Goal: Information Seeking & Learning: Find specific fact

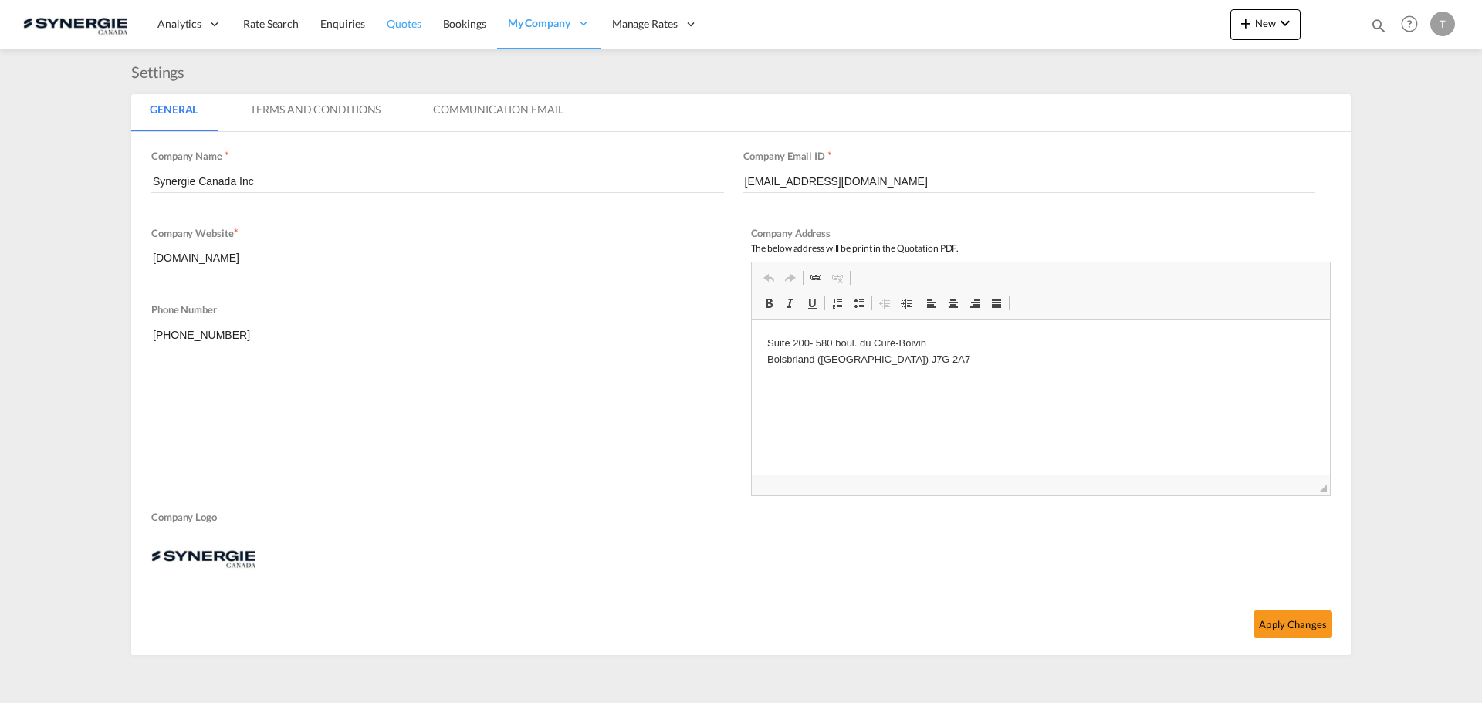
click at [391, 25] on span "Quotes" at bounding box center [404, 23] width 34 height 13
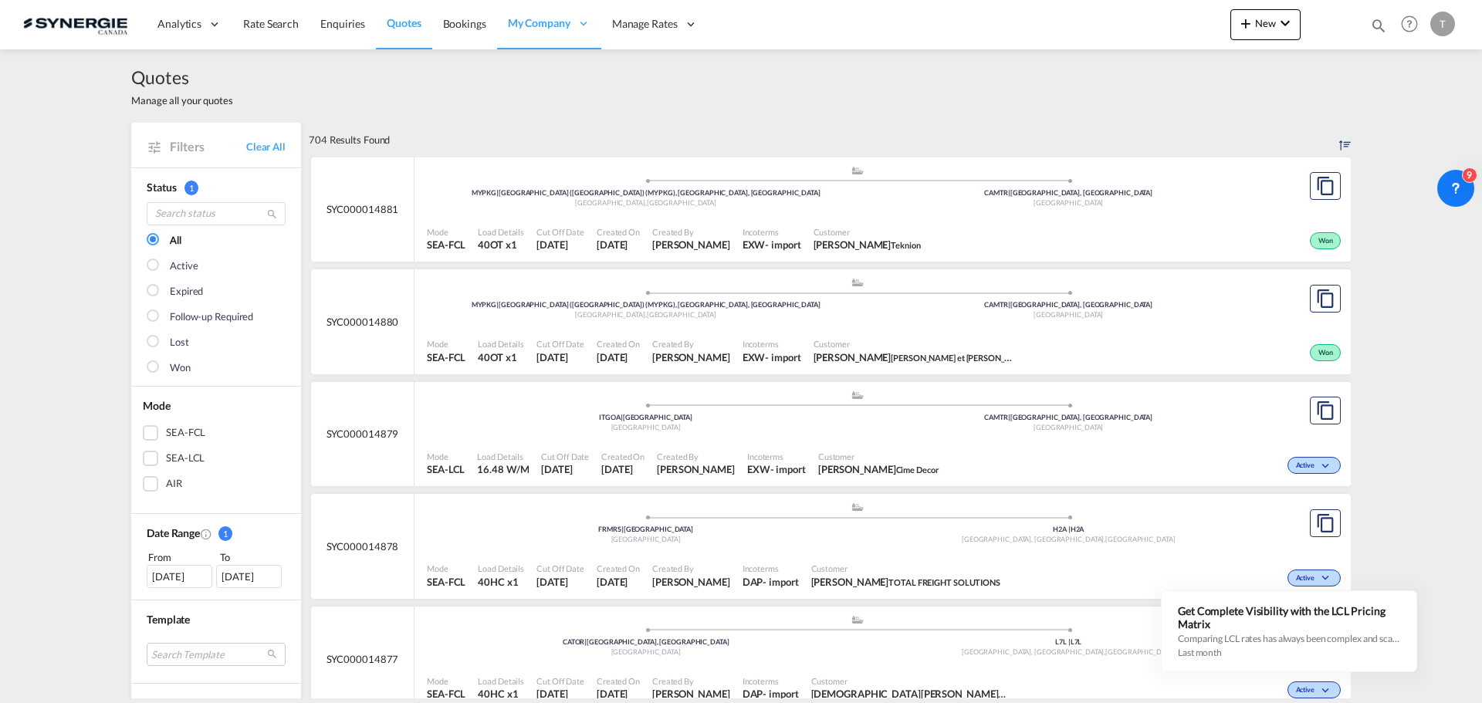
scroll to position [232, 0]
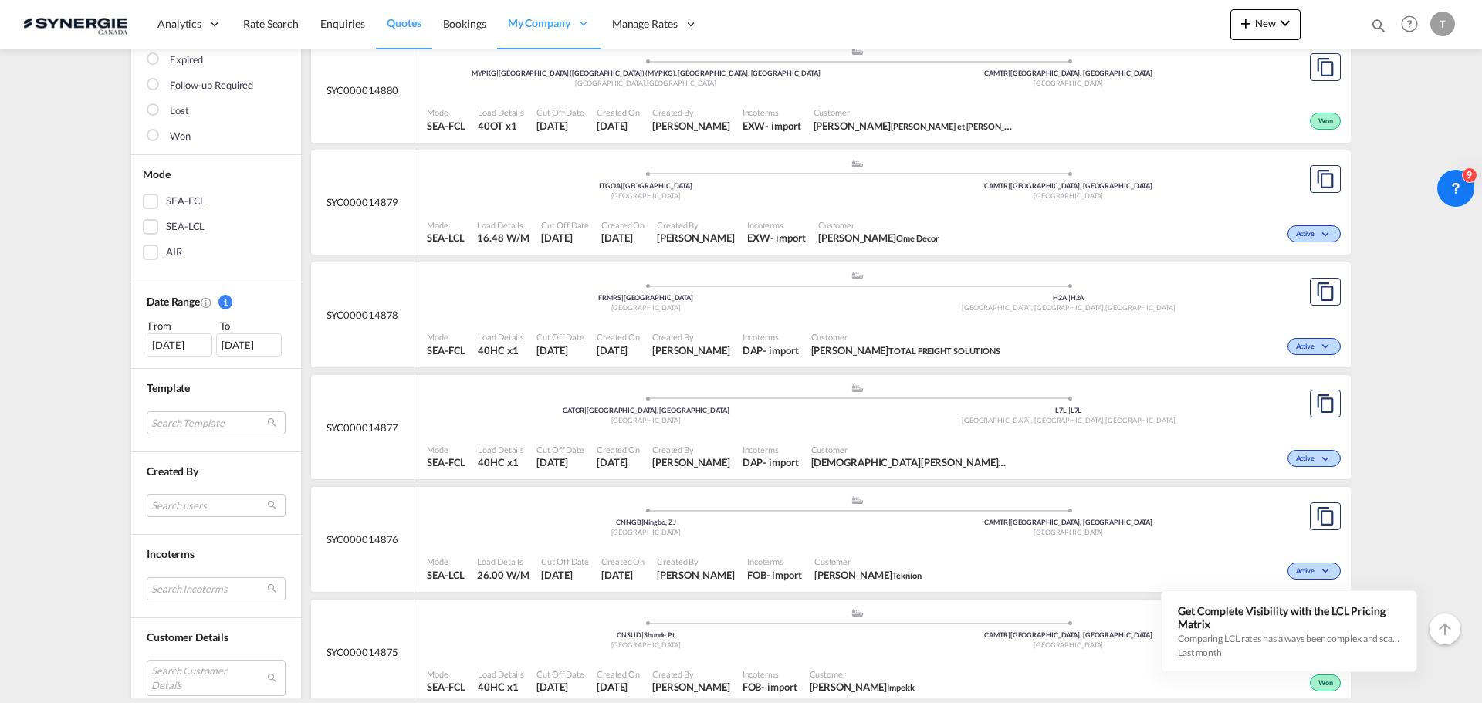
click at [168, 330] on div "From" at bounding box center [181, 325] width 68 height 15
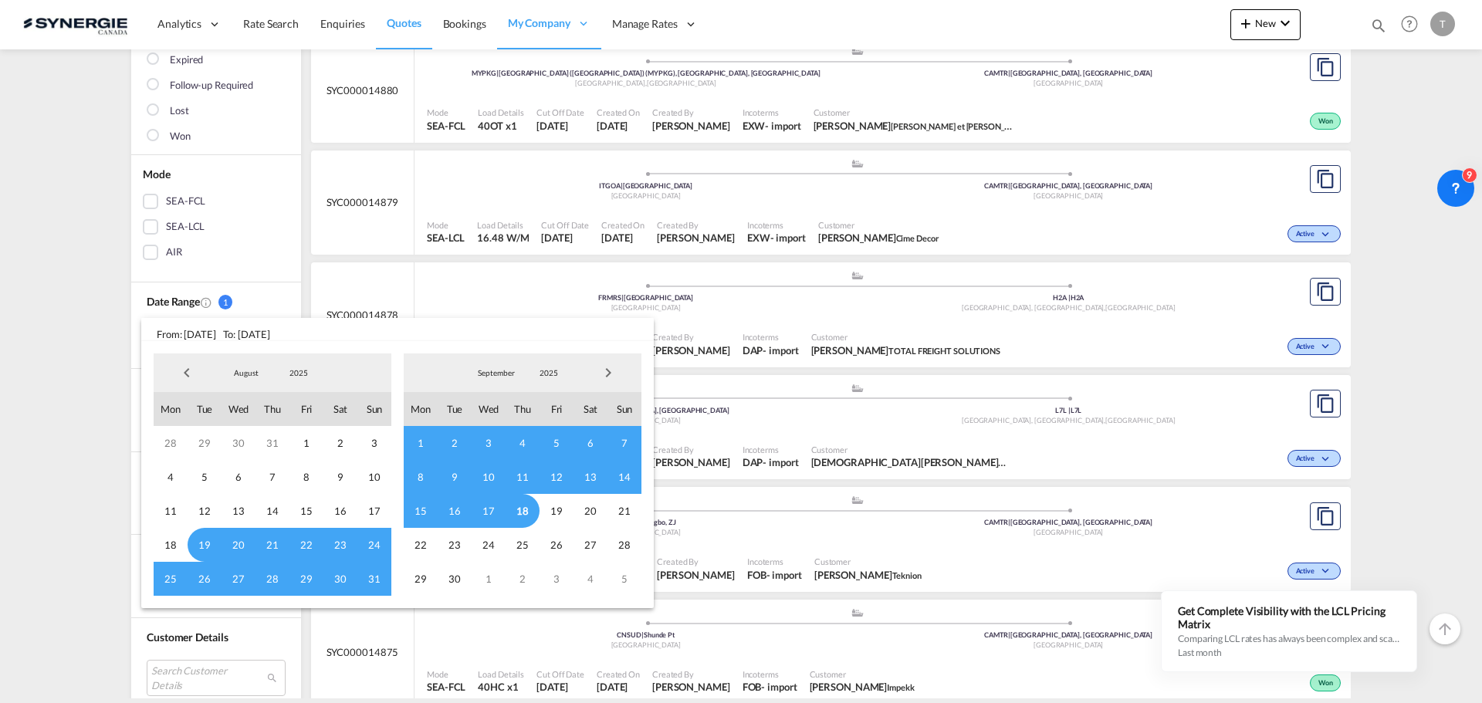
click at [179, 376] on span "Previous Month" at bounding box center [186, 372] width 31 height 31
click at [180, 375] on span "Previous Month" at bounding box center [186, 372] width 31 height 31
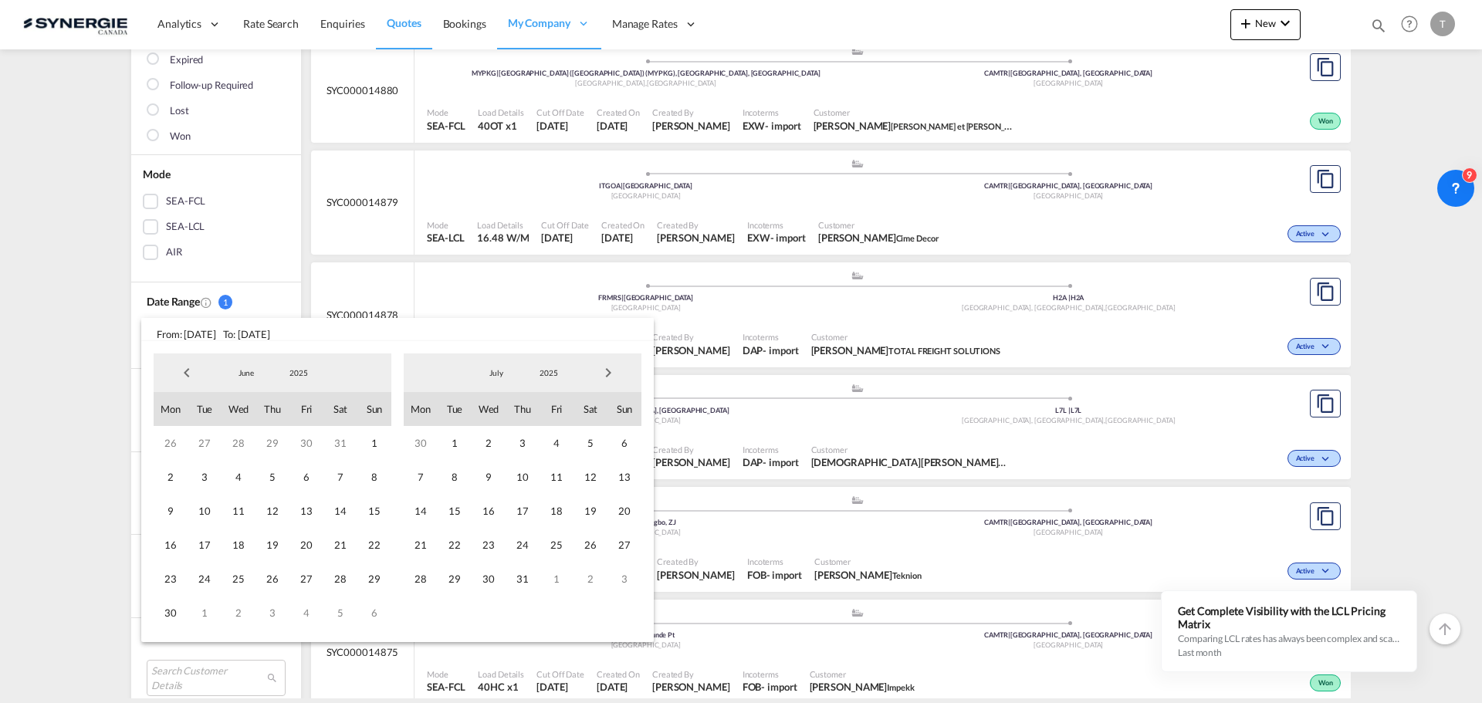
click at [181, 374] on span "Previous Month" at bounding box center [186, 372] width 31 height 31
click at [214, 442] on span "1" at bounding box center [205, 443] width 34 height 34
click at [600, 374] on span "Next Month" at bounding box center [608, 372] width 31 height 31
click at [601, 373] on span "Next Month" at bounding box center [608, 372] width 31 height 31
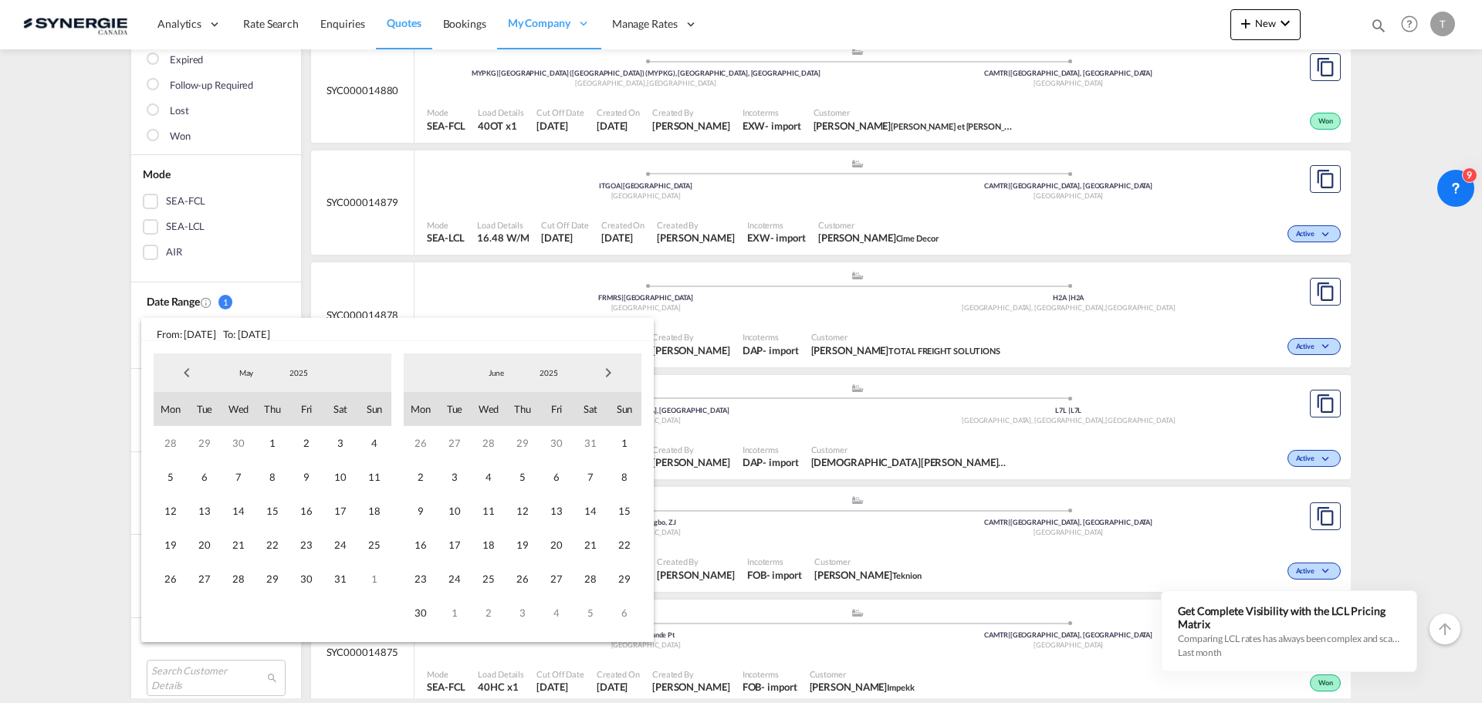
click at [601, 373] on span "Next Month" at bounding box center [608, 372] width 31 height 31
click at [526, 505] on span "18" at bounding box center [523, 511] width 34 height 34
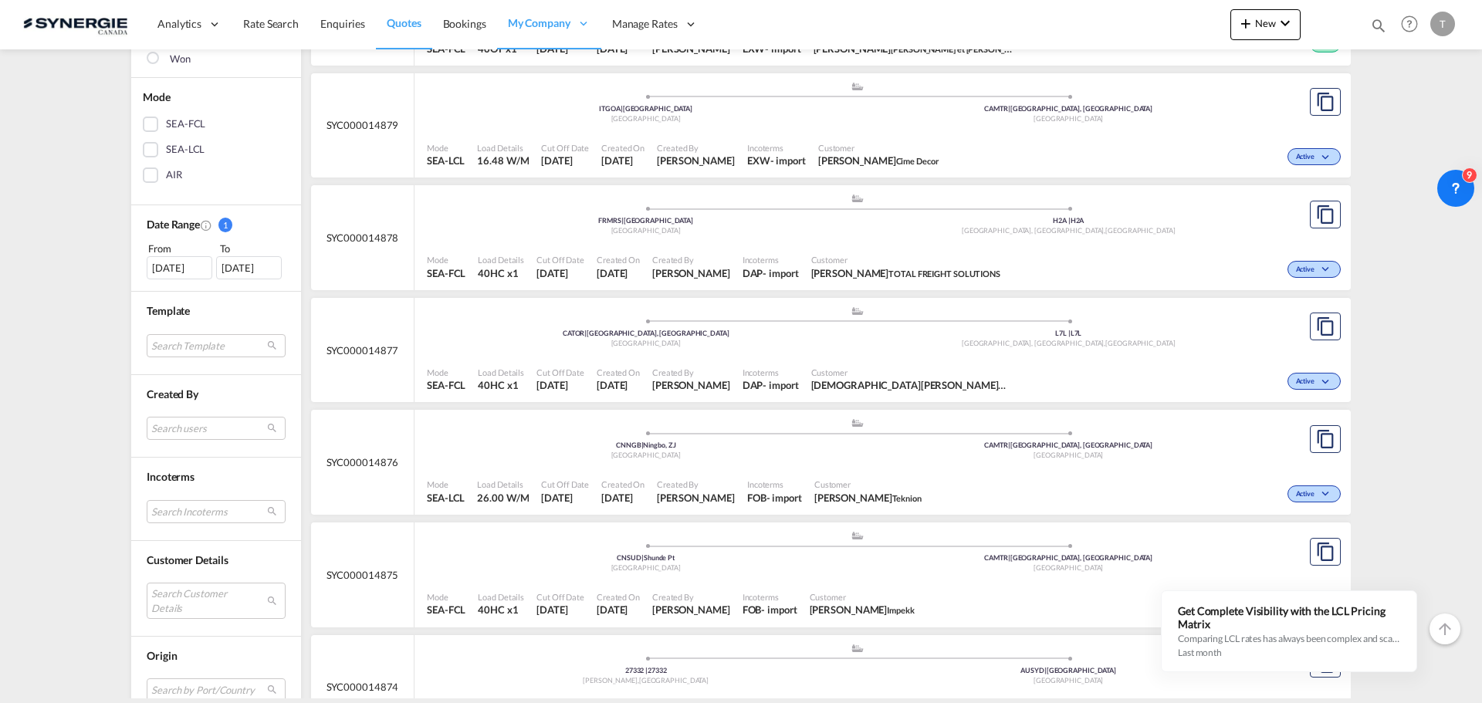
scroll to position [463, 0]
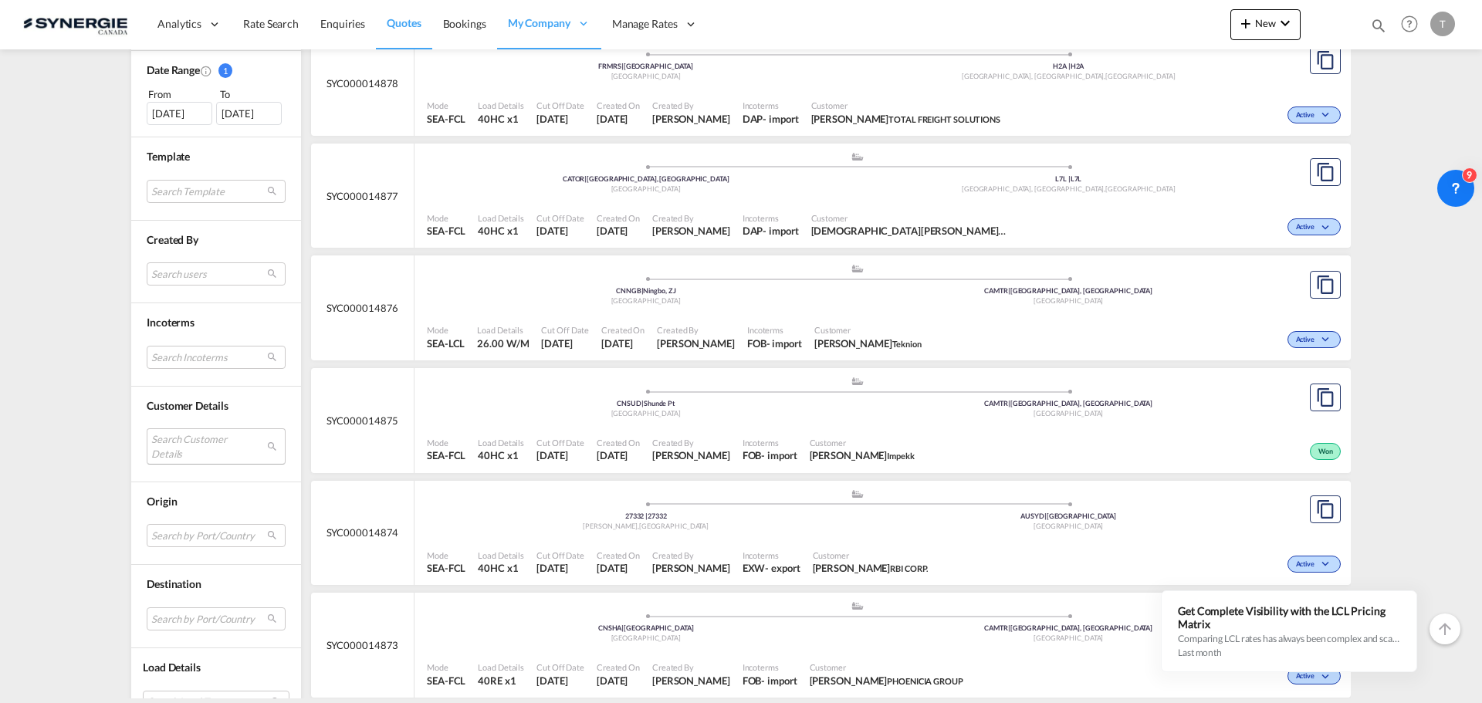
click at [188, 448] on md-select "Search Customer Details user name user [PERSON_NAME] [EMAIL_ADDRESS][DOMAIN_NAM…" at bounding box center [216, 446] width 139 height 36
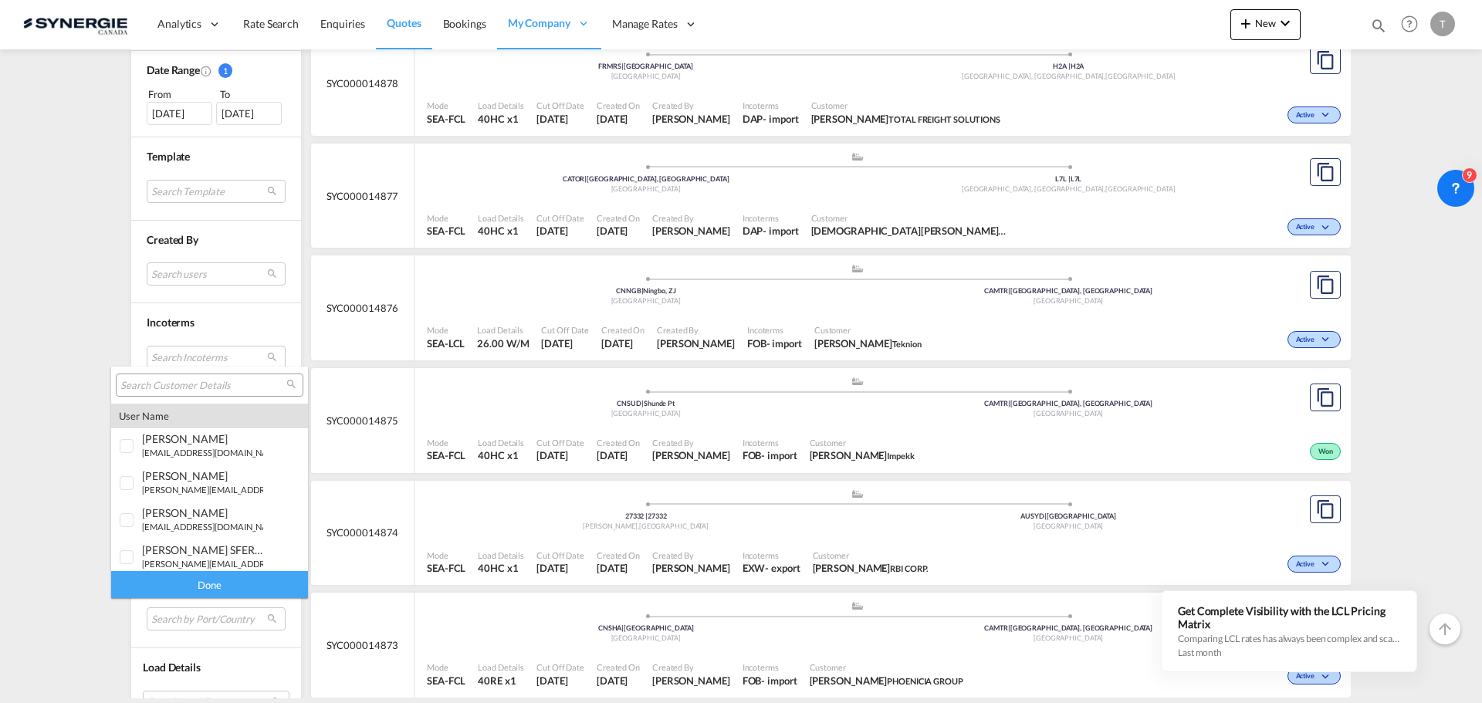
click at [160, 384] on input "search" at bounding box center [203, 386] width 166 height 14
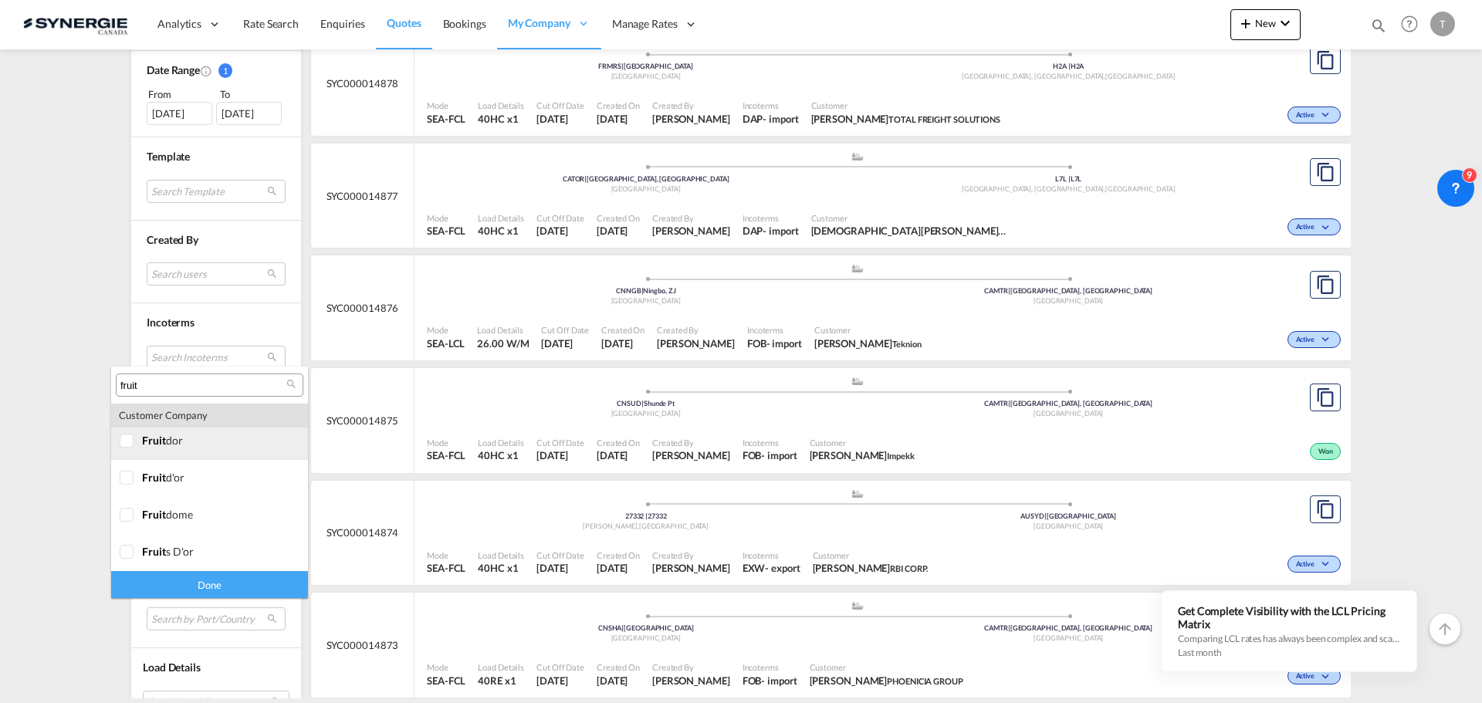
type input "fruit"
click at [122, 439] on div at bounding box center [127, 441] width 15 height 15
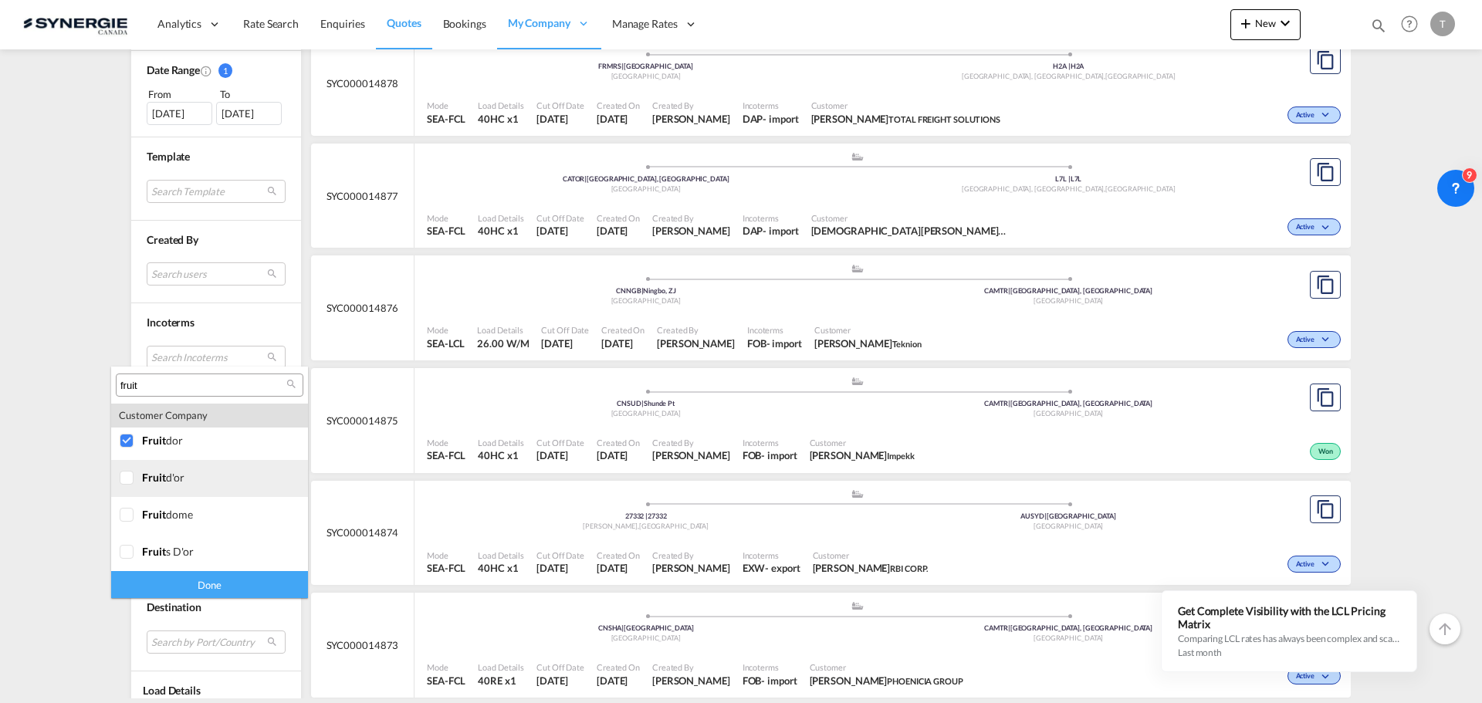
click at [130, 476] on div at bounding box center [127, 478] width 15 height 15
click at [130, 556] on div at bounding box center [127, 552] width 15 height 15
click at [188, 581] on div "Done" at bounding box center [209, 584] width 197 height 27
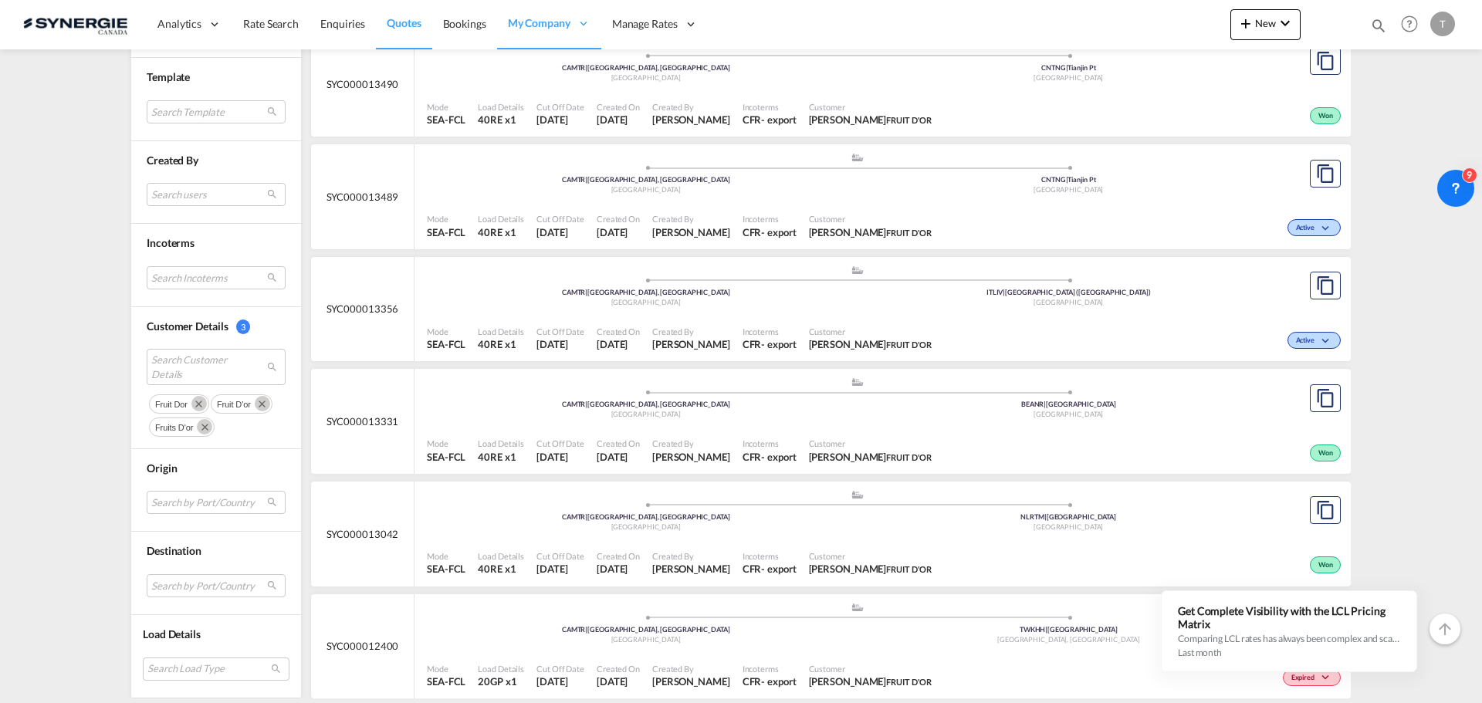
scroll to position [1003, 0]
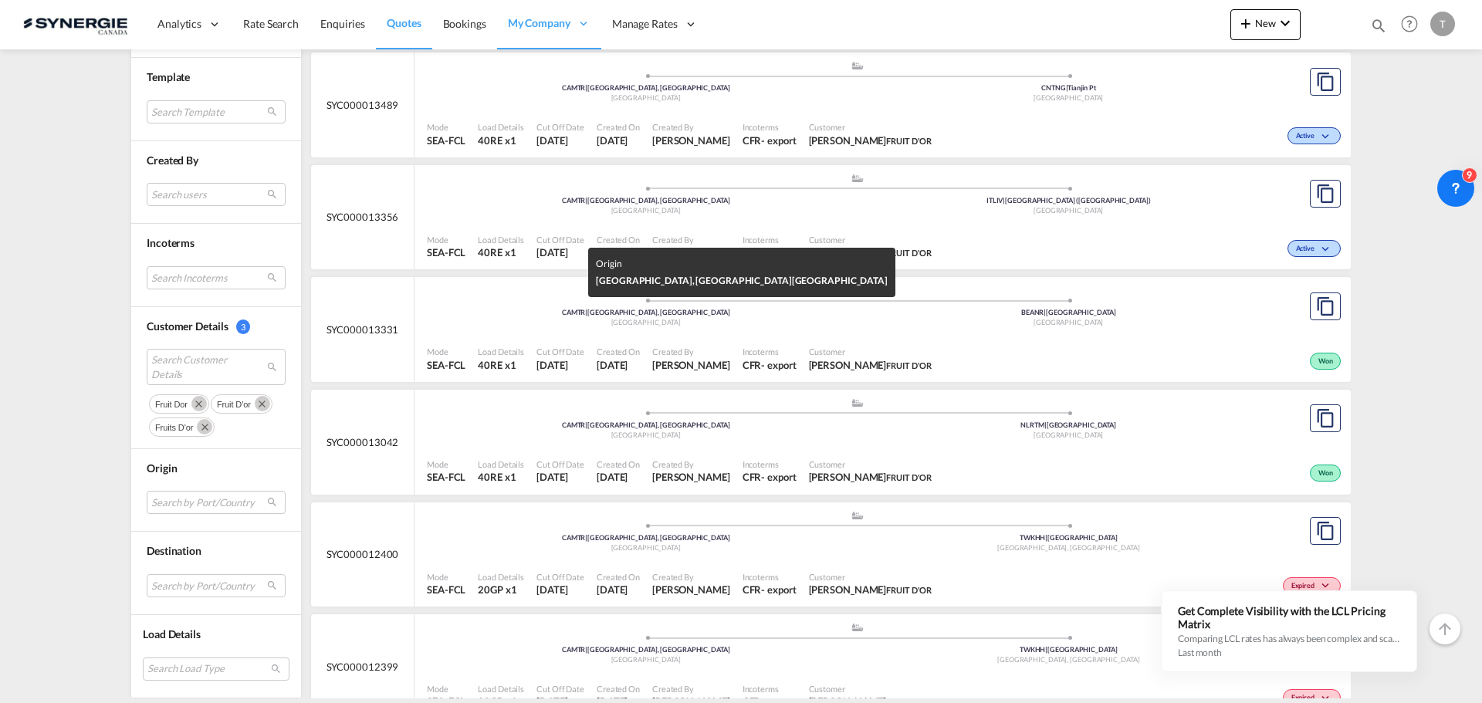
click at [545, 322] on div "[GEOGRAPHIC_DATA]" at bounding box center [646, 323] width 423 height 10
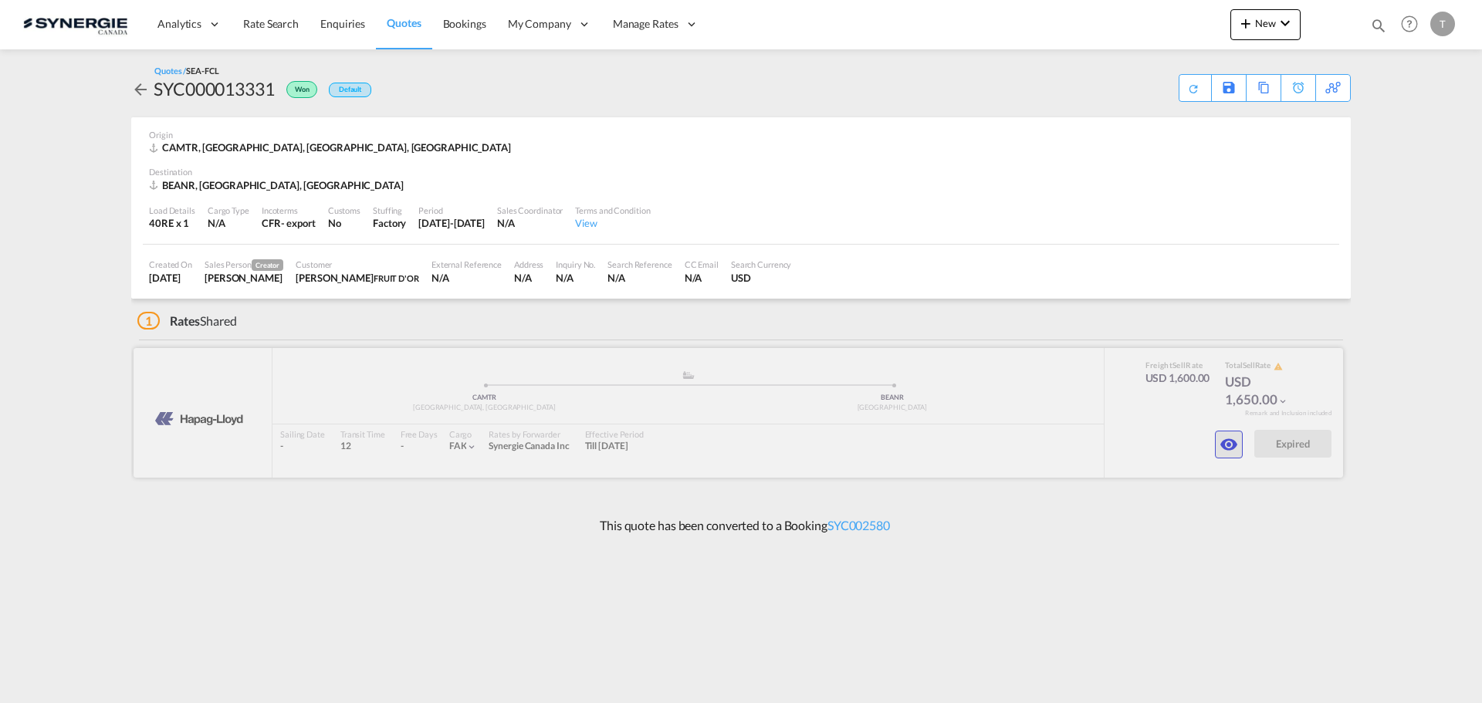
click at [1226, 443] on md-icon "icon-eye" at bounding box center [1228, 444] width 19 height 19
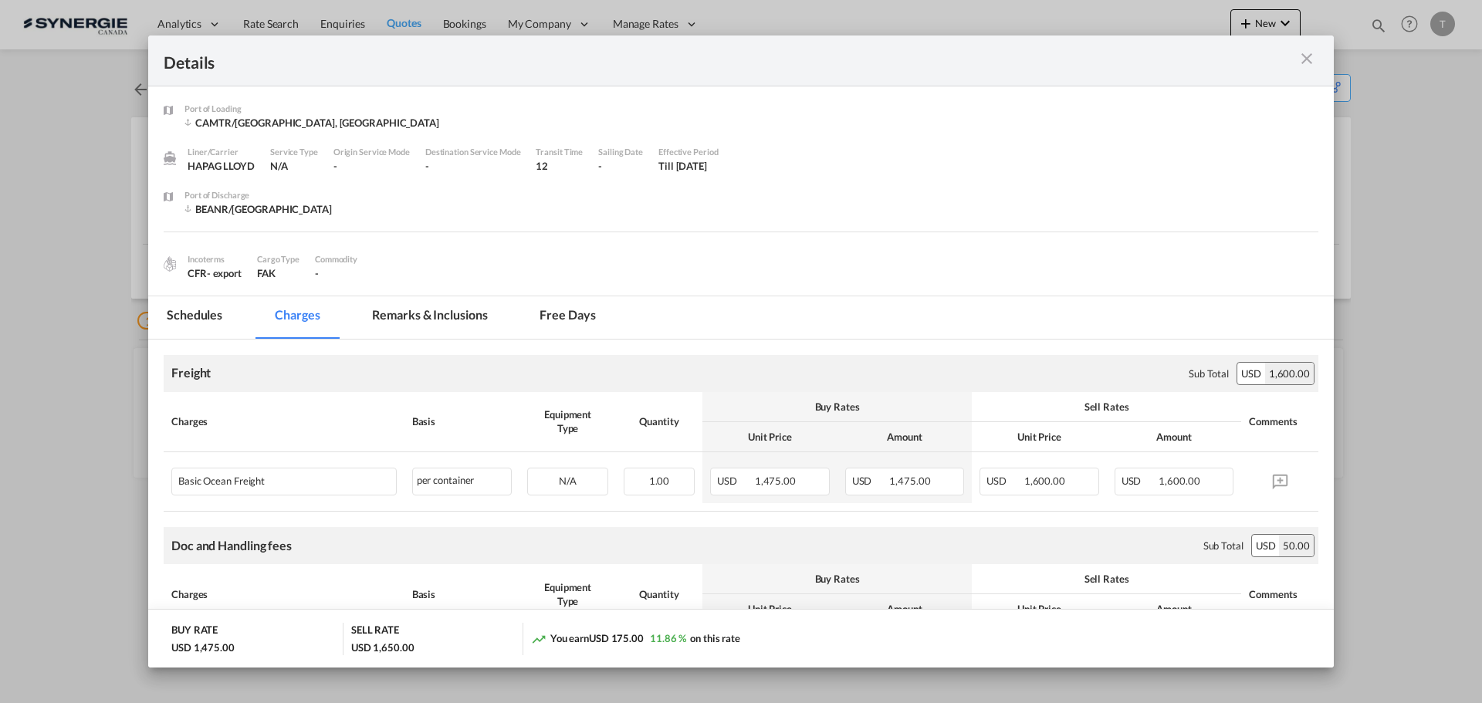
click at [1300, 58] on div "Port of Loading ..." at bounding box center [1261, 60] width 116 height 19
click at [1300, 58] on md-icon "icon-close m-3 fg-AAA8AD cursor" at bounding box center [1306, 58] width 19 height 19
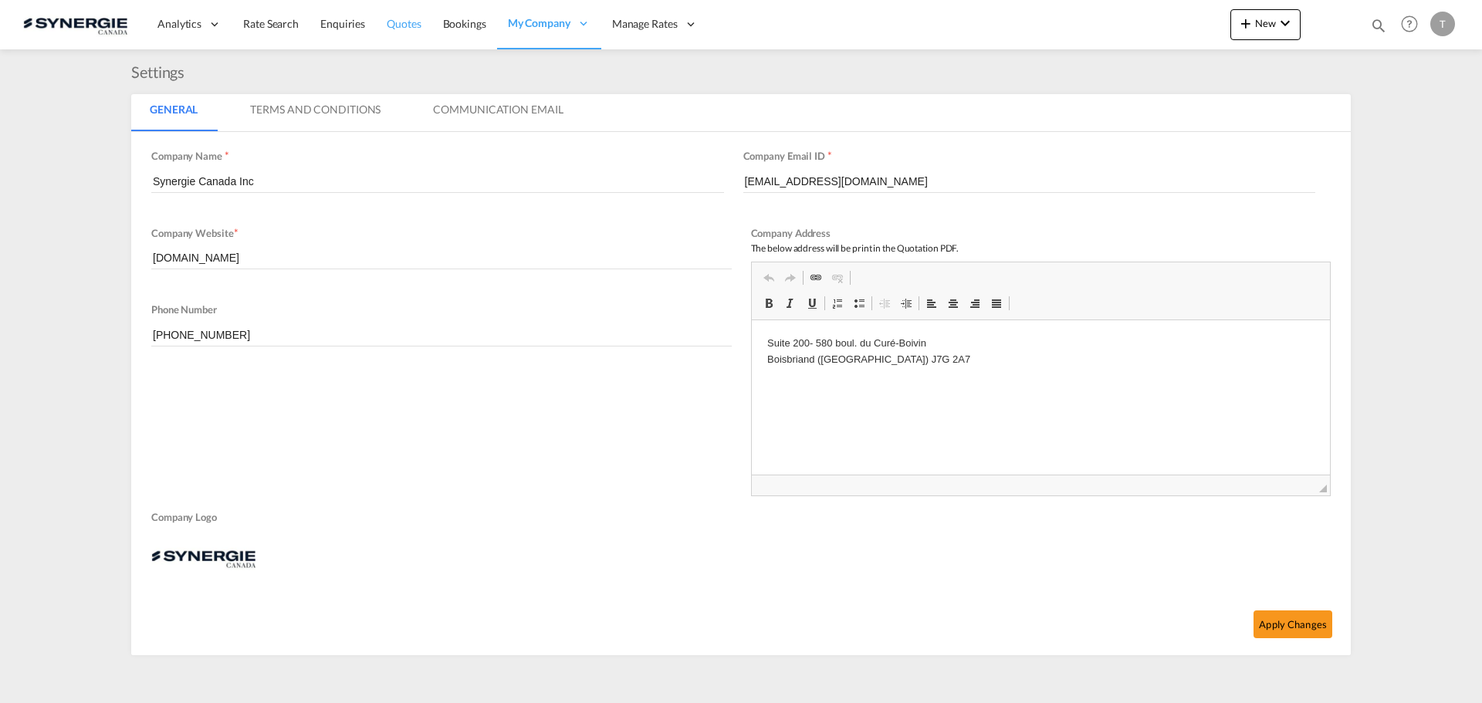
click at [413, 29] on span "Quotes" at bounding box center [404, 23] width 34 height 13
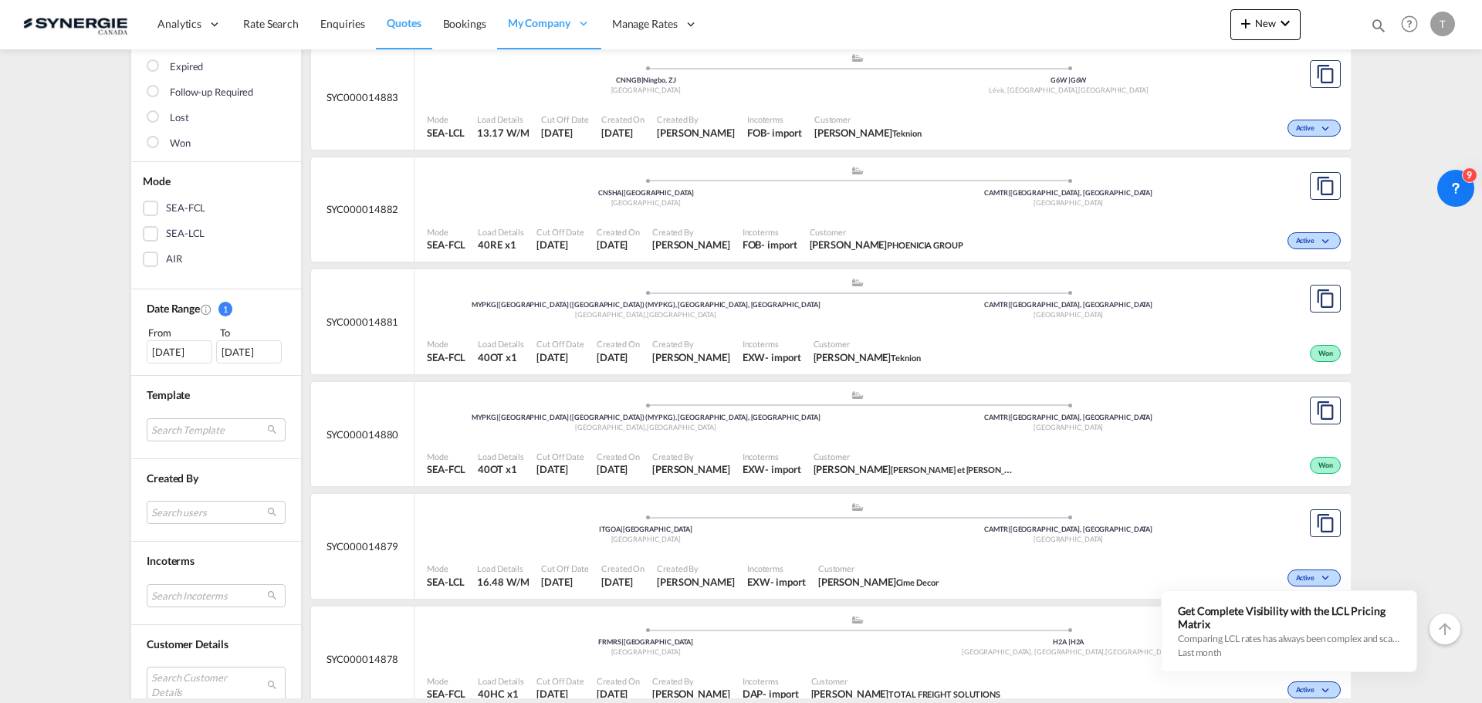
scroll to position [232, 0]
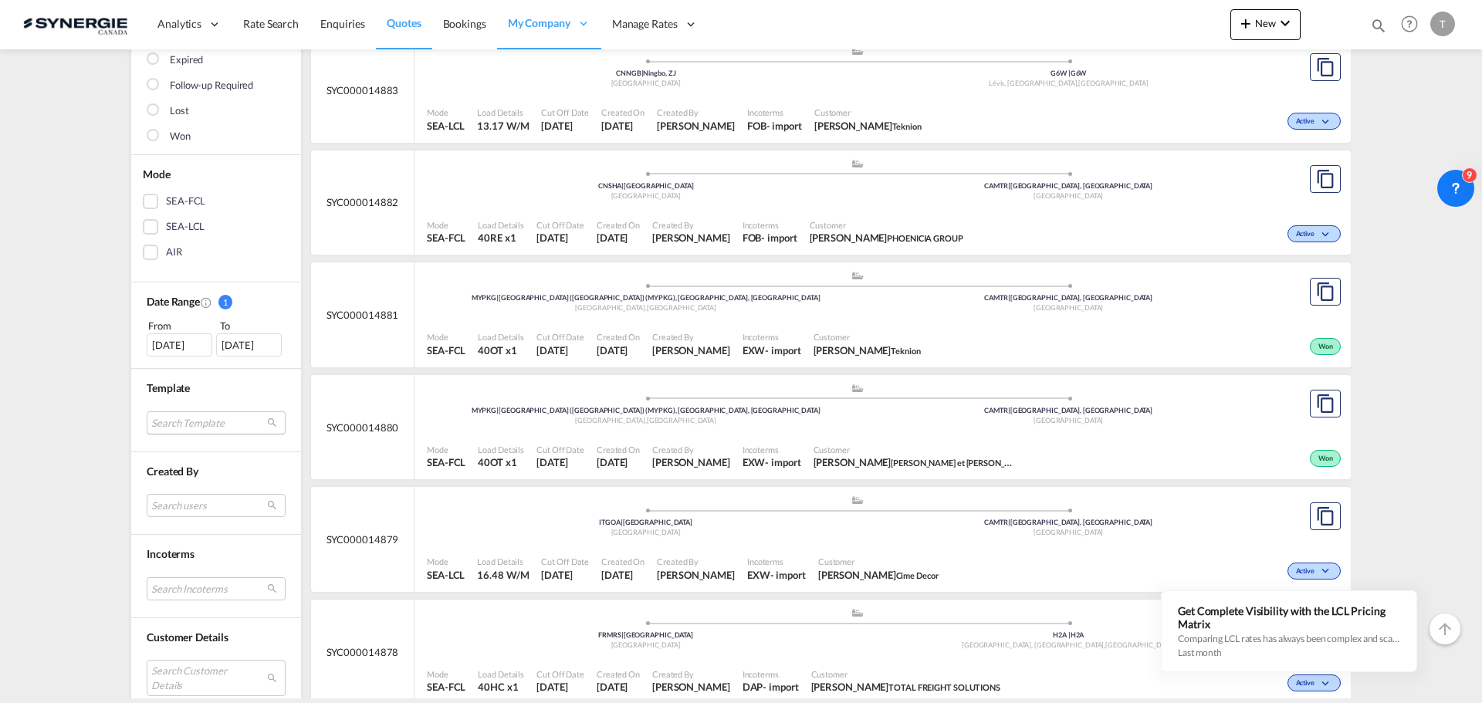
click at [202, 421] on md-select "Search Template *new* fcl freehand / dap pablo gomez saldarriaga | 10 Jul 2025 …" at bounding box center [216, 422] width 139 height 23
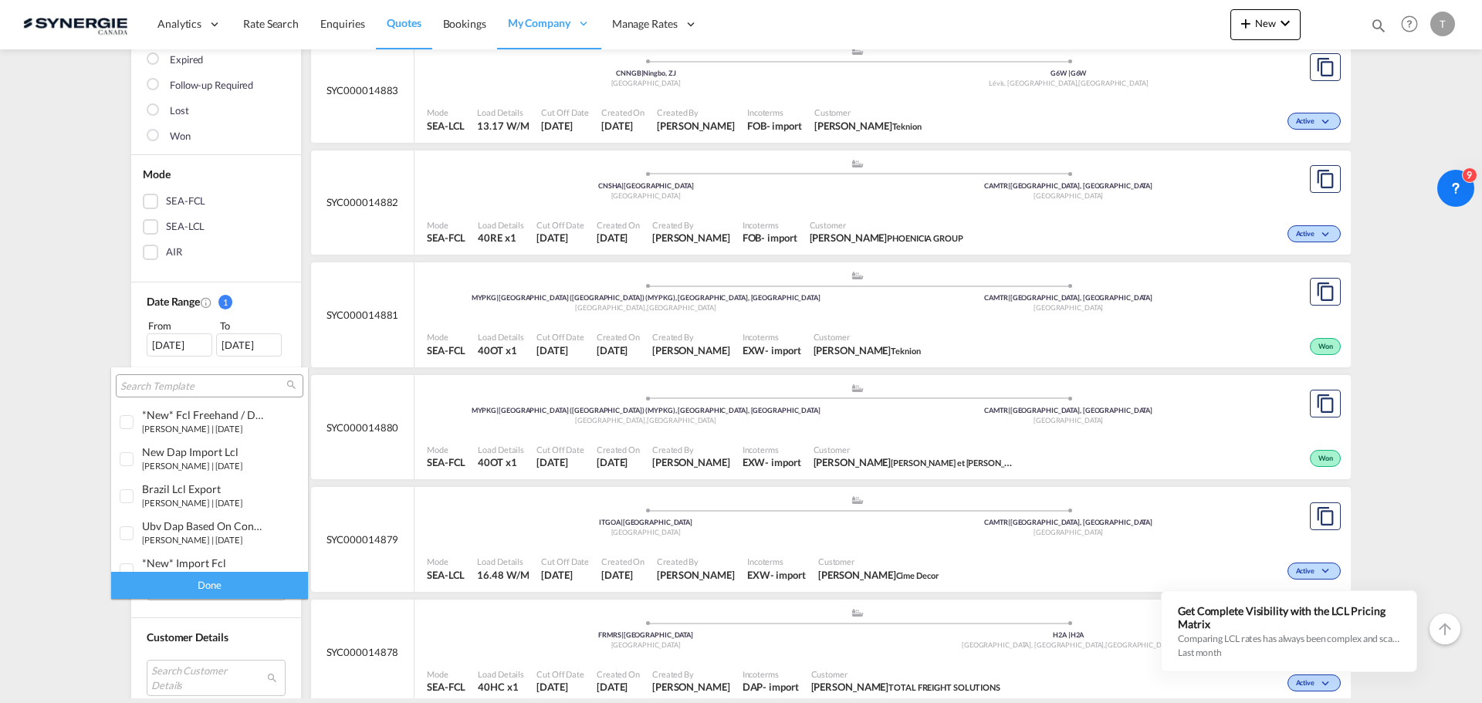
click at [46, 418] on md-backdrop at bounding box center [741, 351] width 1482 height 703
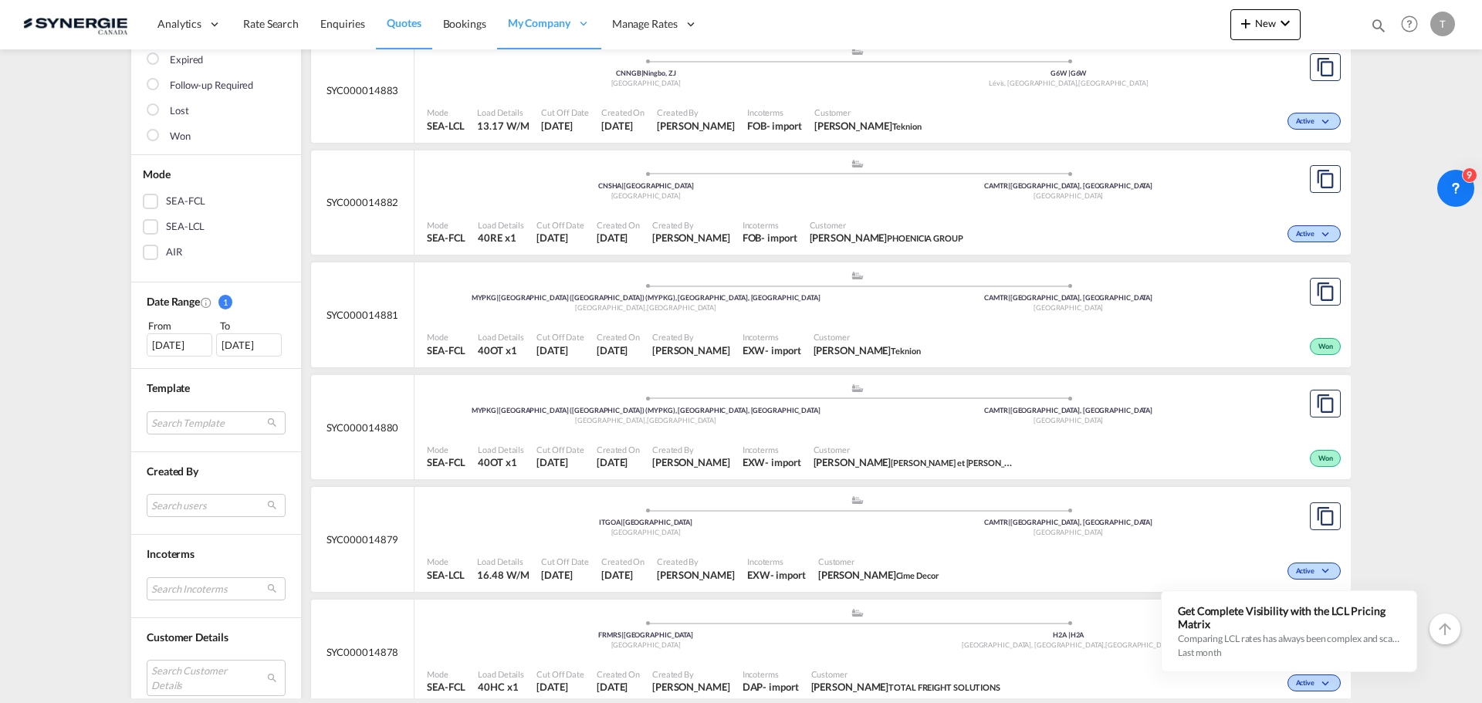
click at [164, 354] on div "[DATE]" at bounding box center [180, 344] width 66 height 23
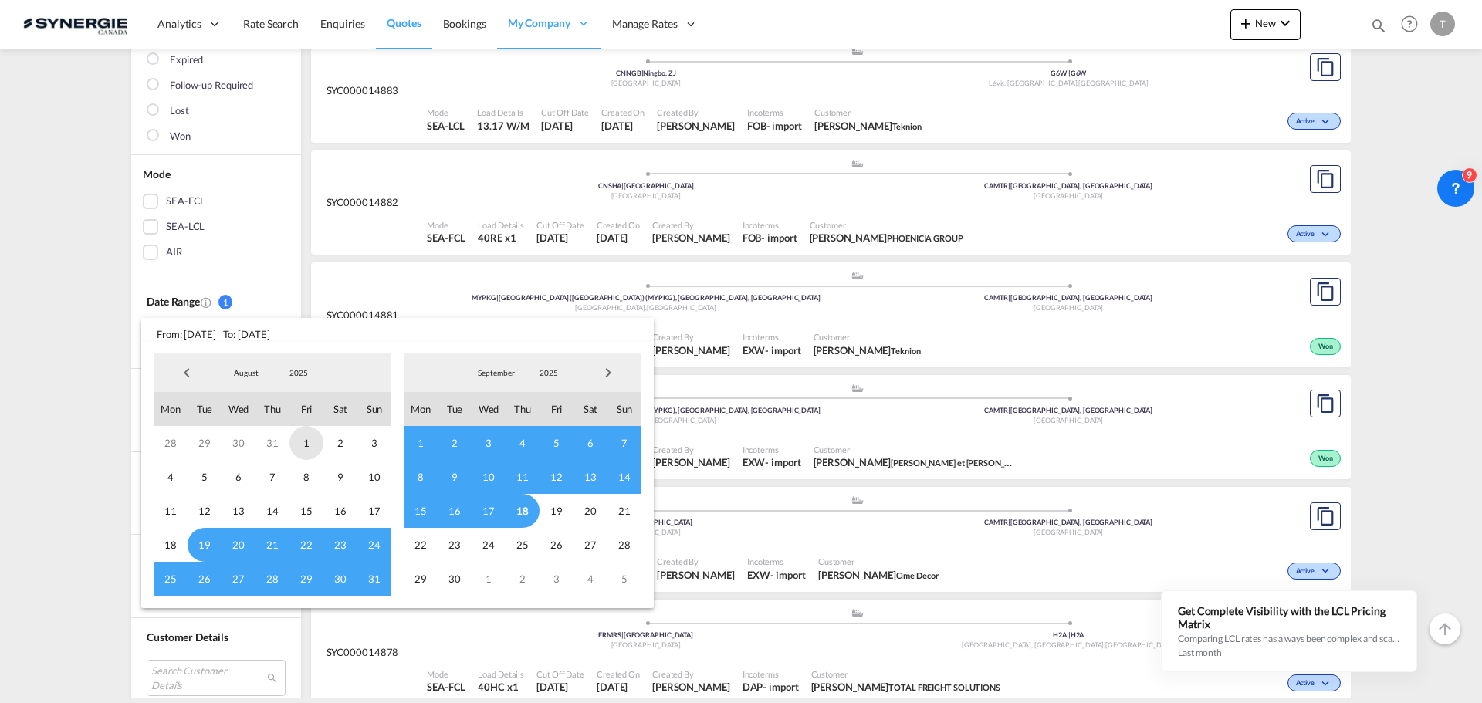
click at [299, 439] on span "1" at bounding box center [306, 443] width 34 height 34
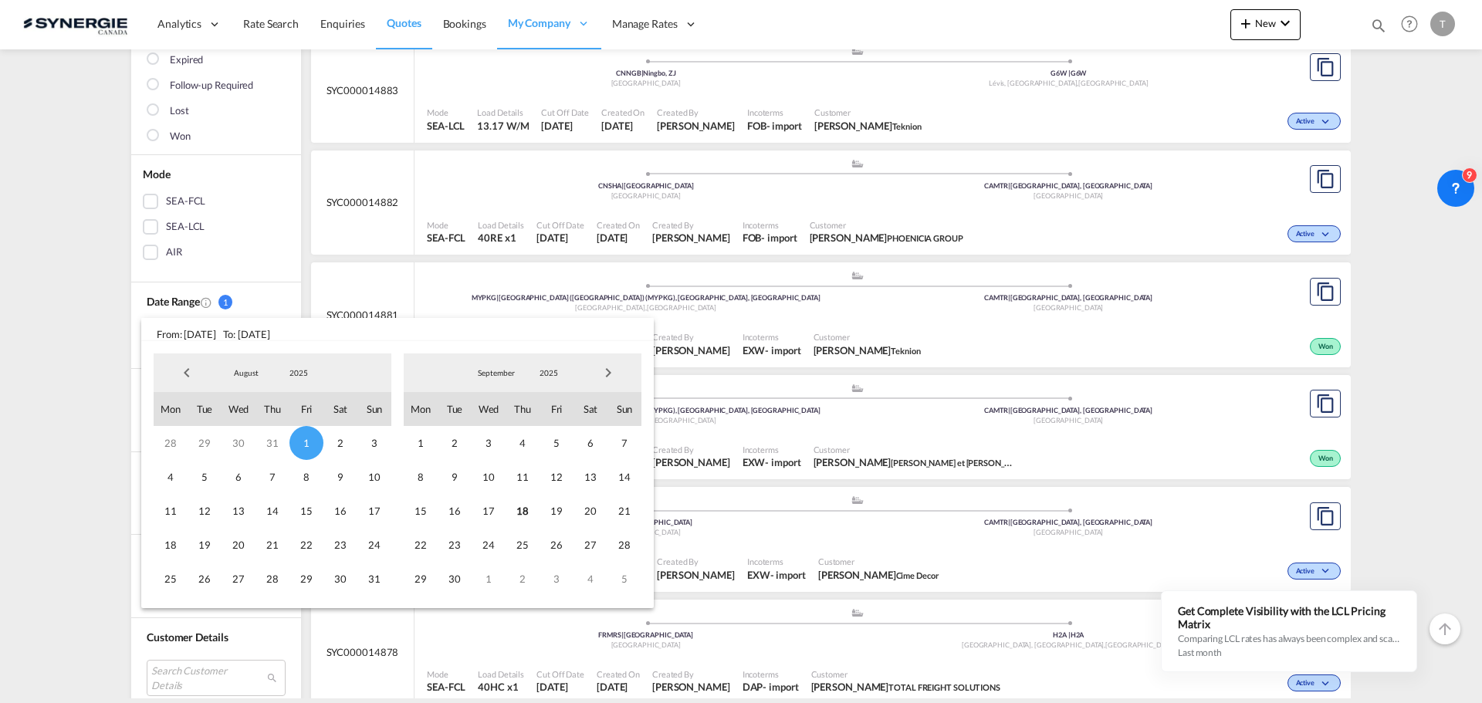
click at [182, 373] on span "Previous Month" at bounding box center [186, 372] width 31 height 31
click at [206, 441] on span "1" at bounding box center [205, 443] width 34 height 34
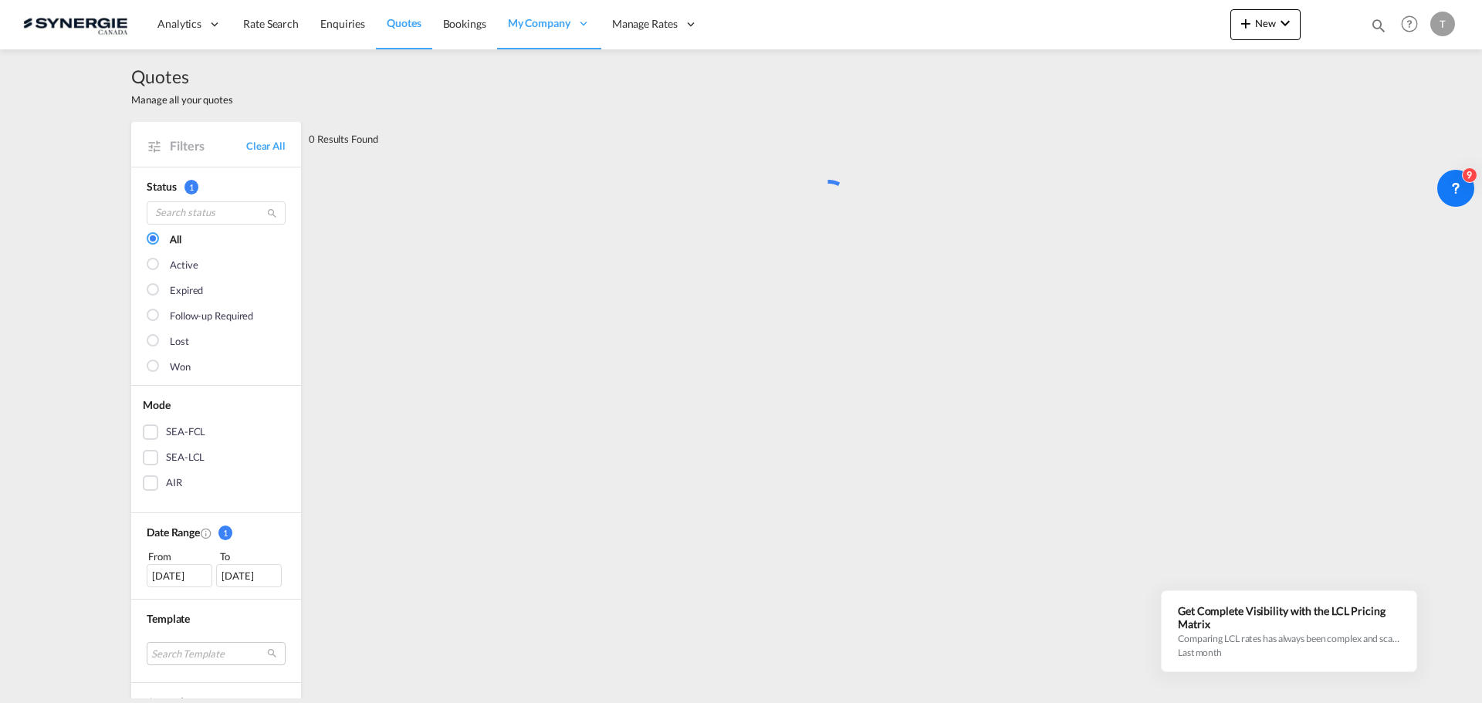
scroll to position [0, 0]
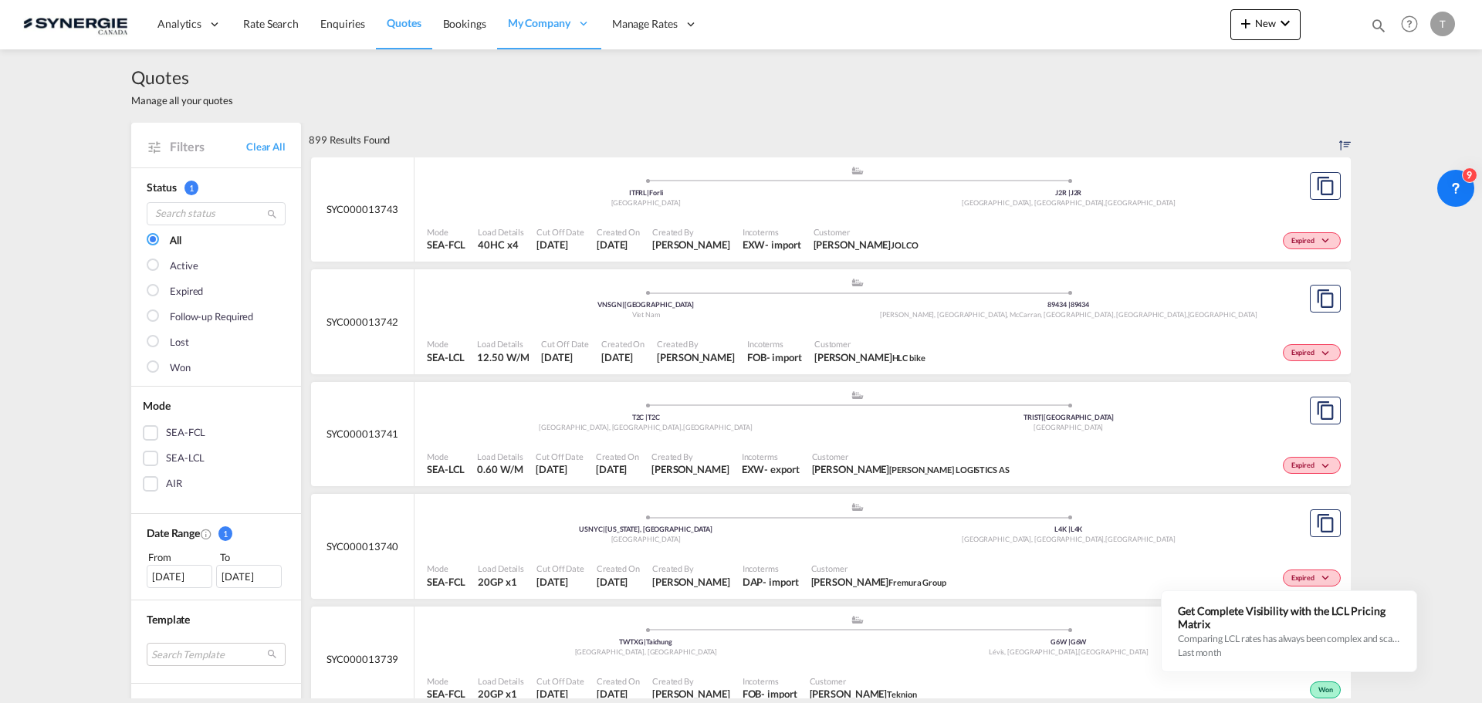
click at [243, 577] on div "01 Aug 2025" at bounding box center [249, 576] width 66 height 23
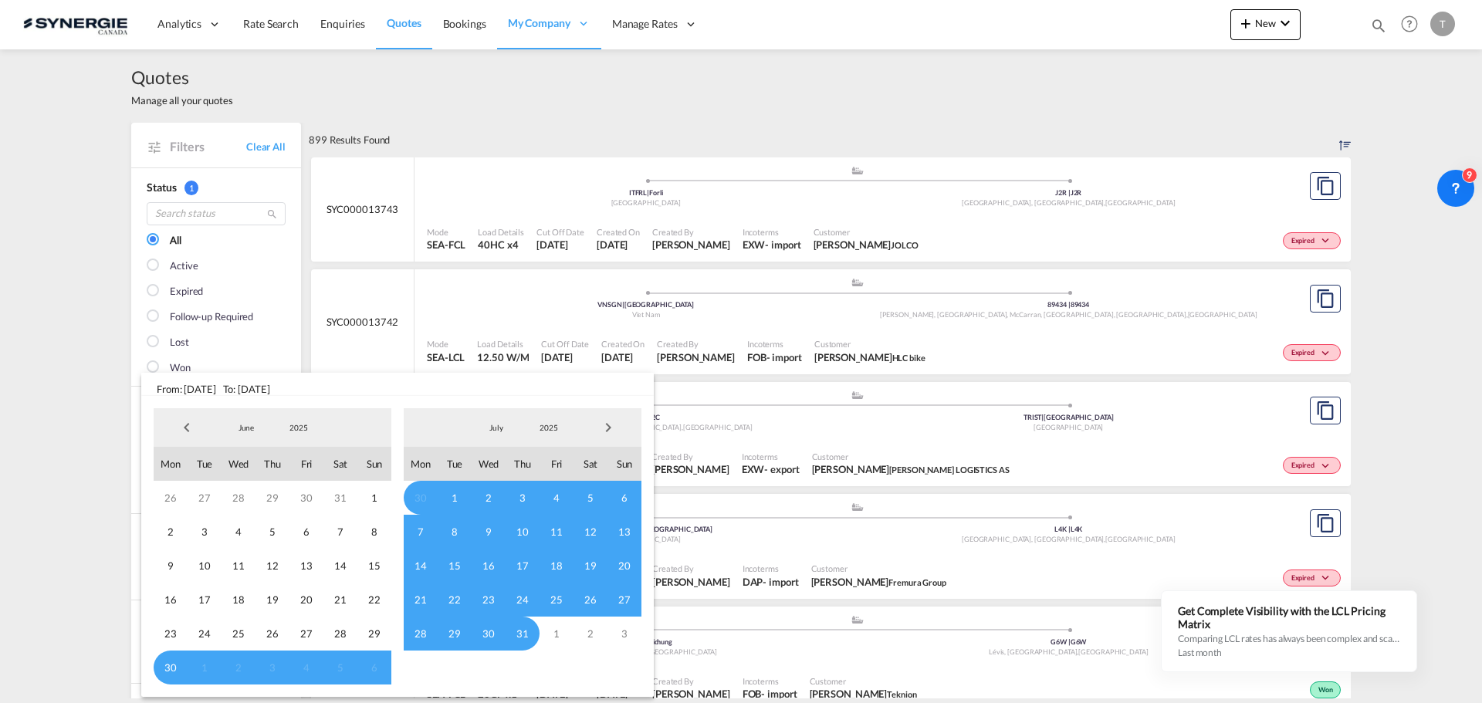
click at [614, 423] on span "Next Month" at bounding box center [608, 427] width 31 height 31
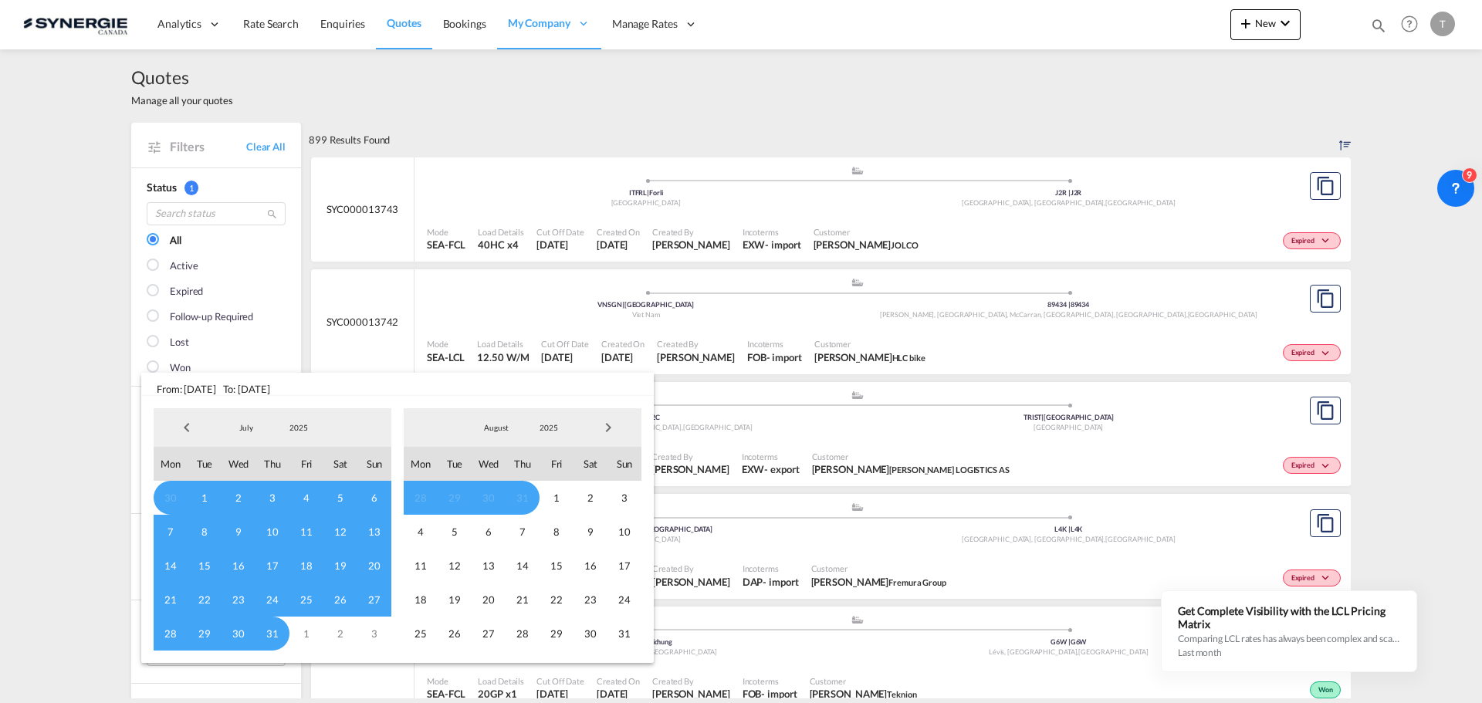
click at [187, 428] on span "Previous Month" at bounding box center [186, 427] width 31 height 31
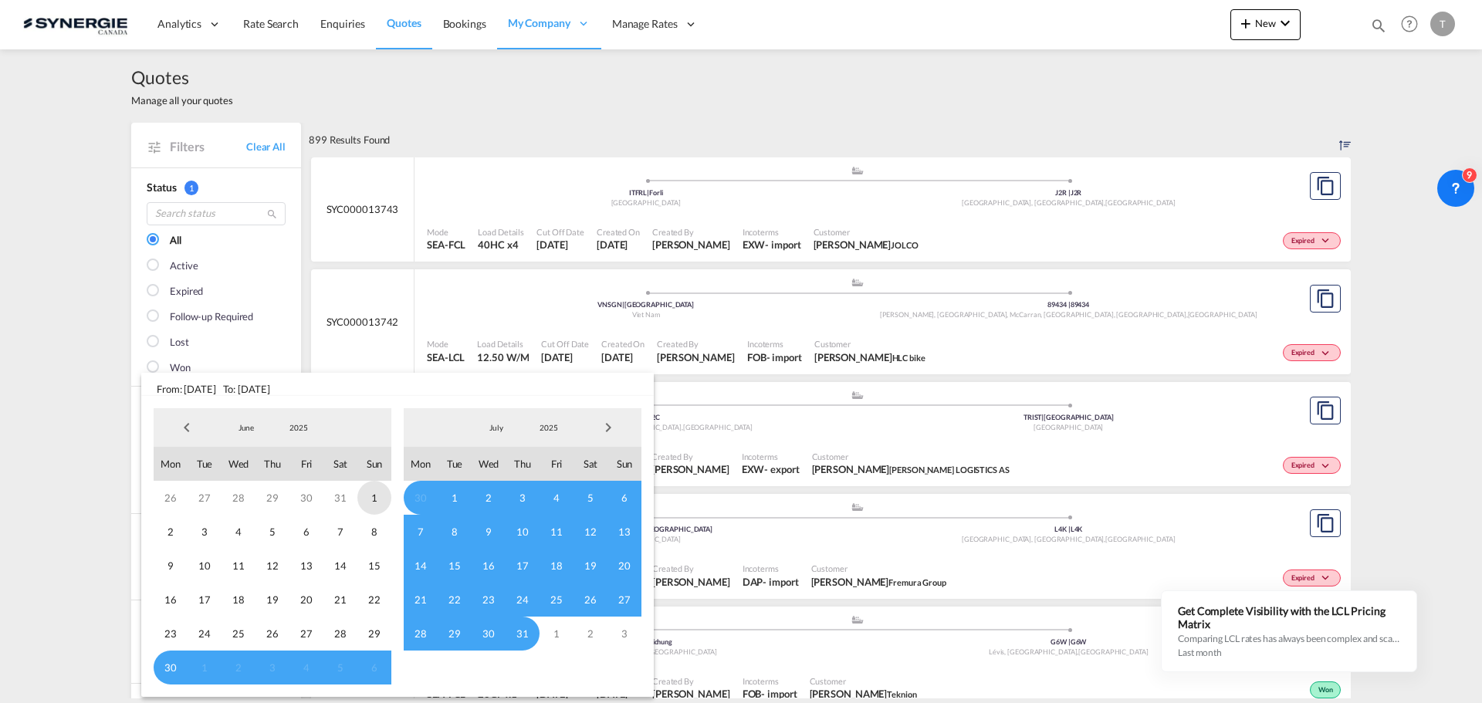
click at [365, 497] on span "1" at bounding box center [374, 498] width 34 height 34
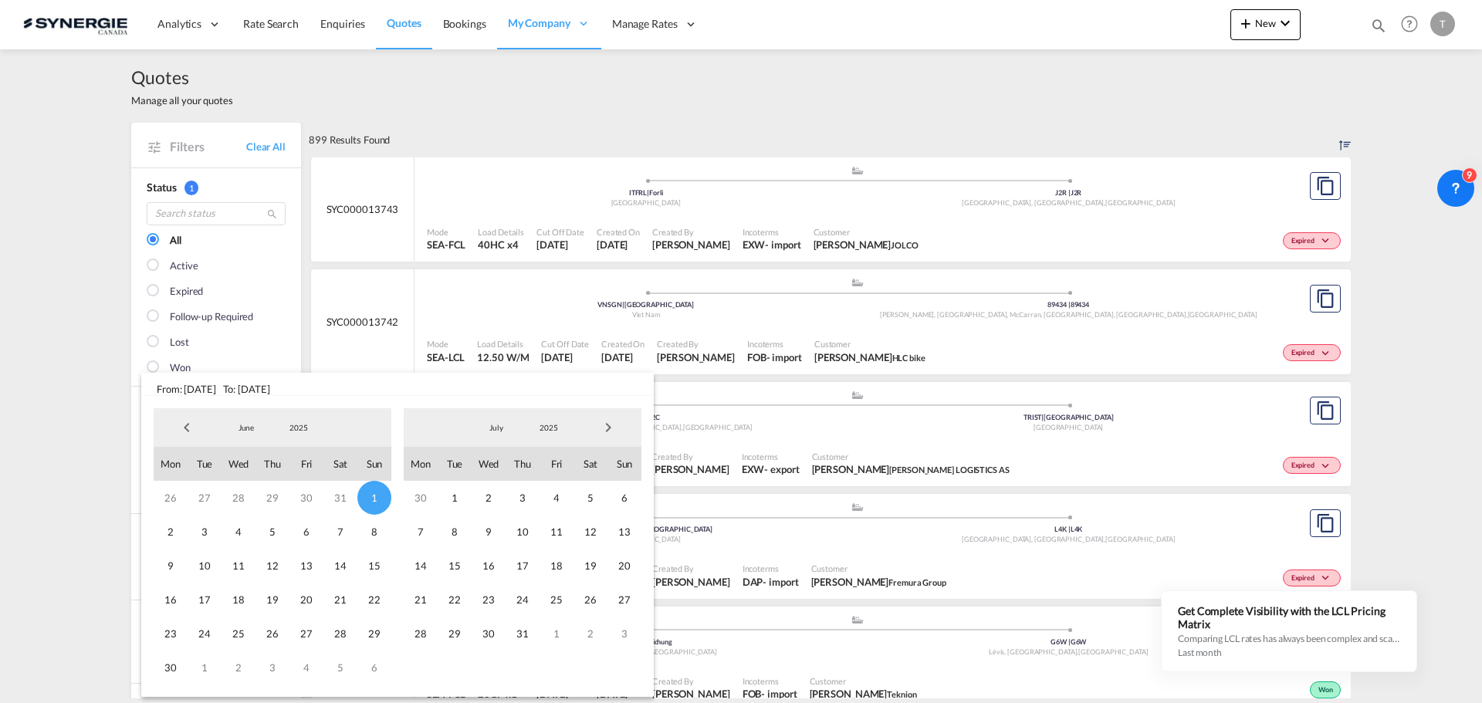
click at [600, 422] on span "Next Month" at bounding box center [608, 427] width 31 height 31
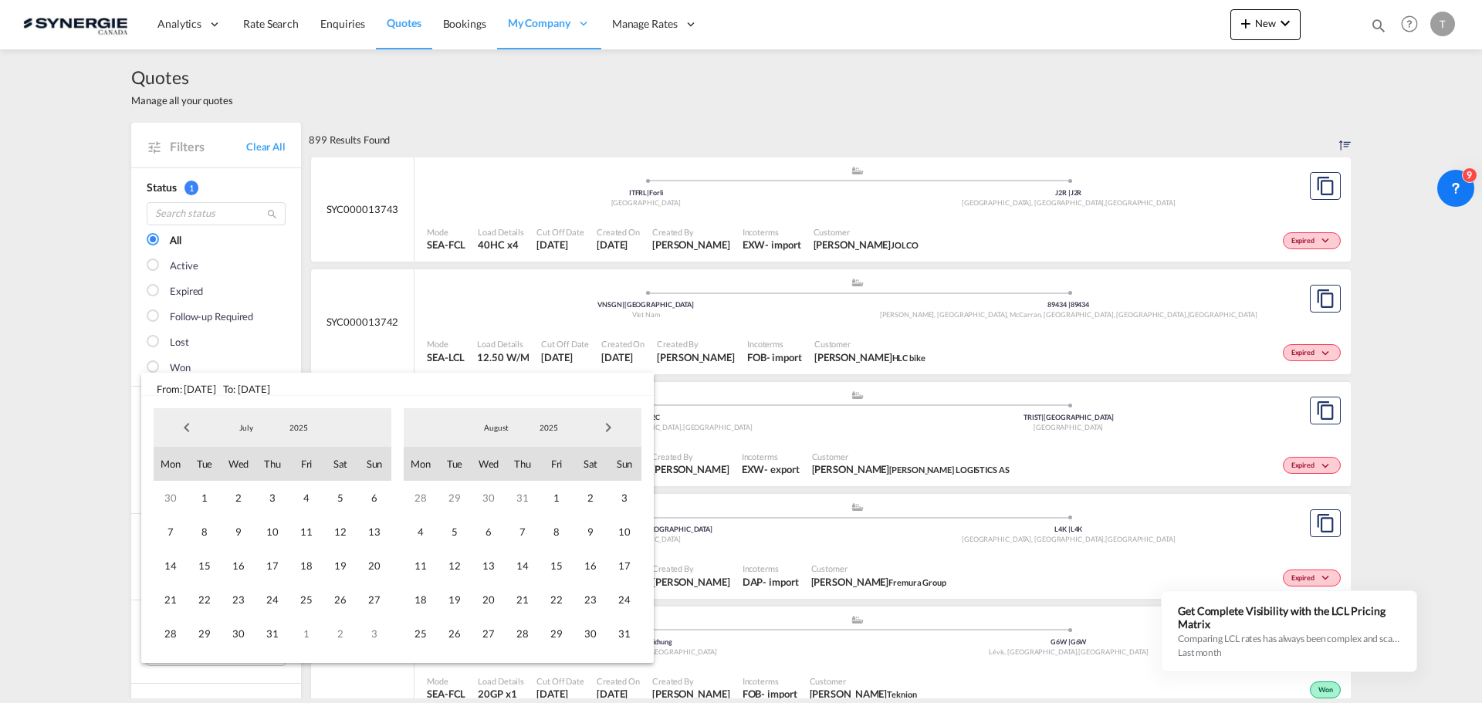
click at [601, 423] on span "Next Month" at bounding box center [608, 427] width 31 height 31
click at [528, 570] on span "18" at bounding box center [523, 566] width 34 height 34
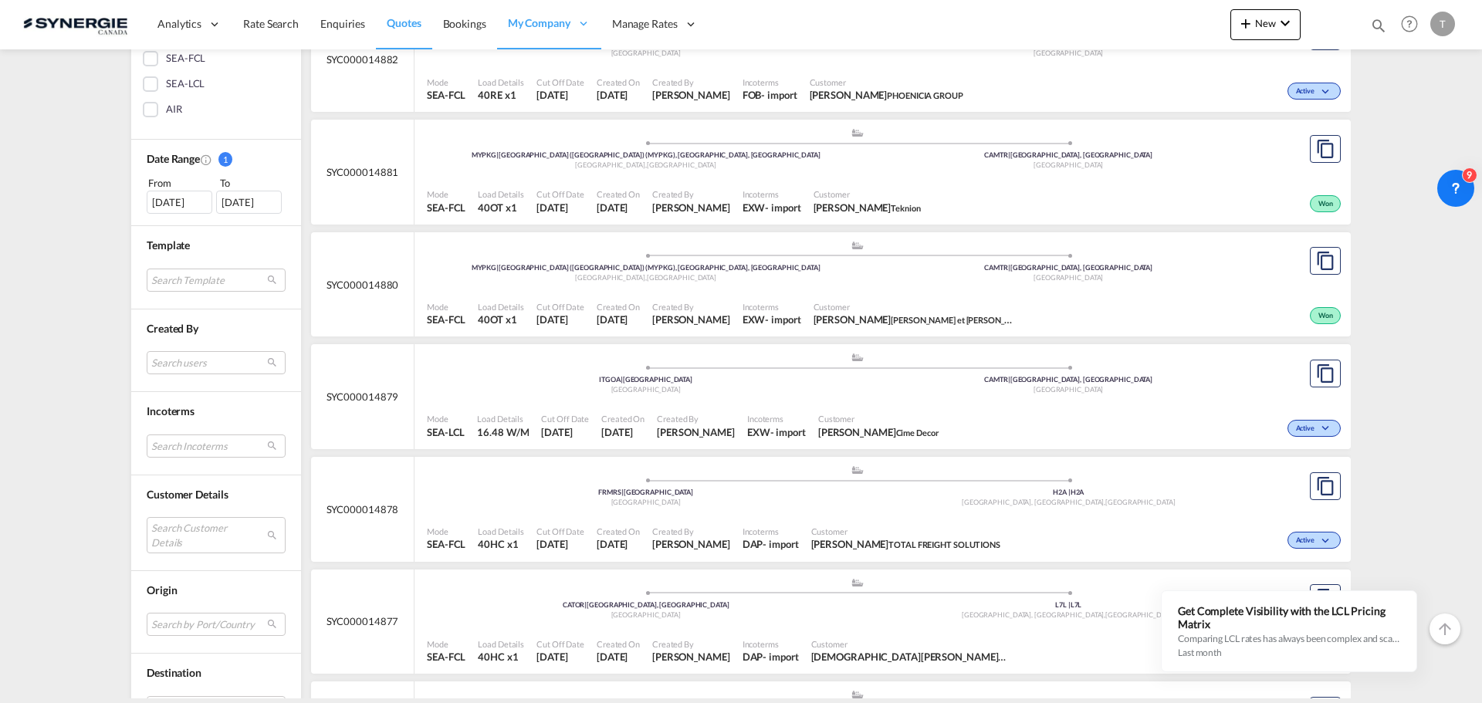
scroll to position [463, 0]
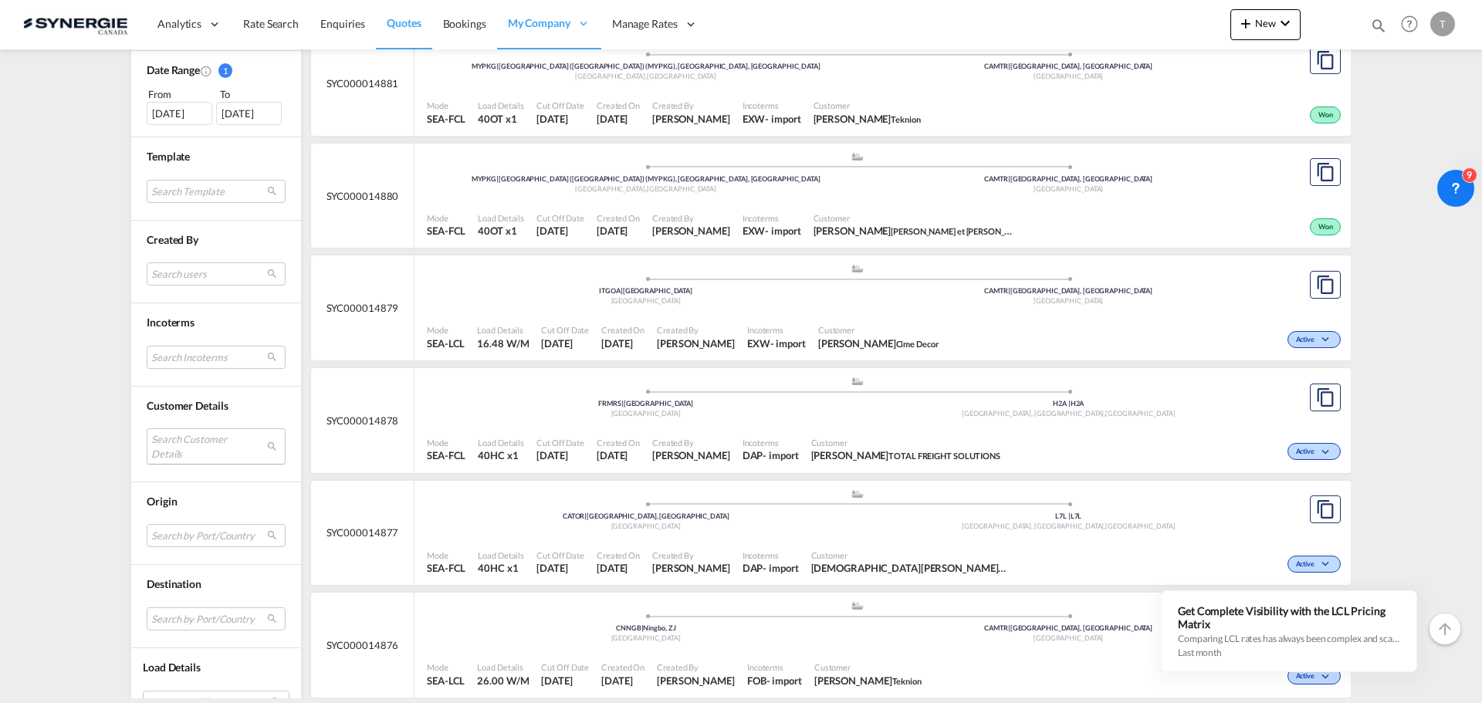
click at [191, 438] on md-select "Search Customer Details user name user [PERSON_NAME] [EMAIL_ADDRESS][DOMAIN_NAM…" at bounding box center [216, 446] width 139 height 36
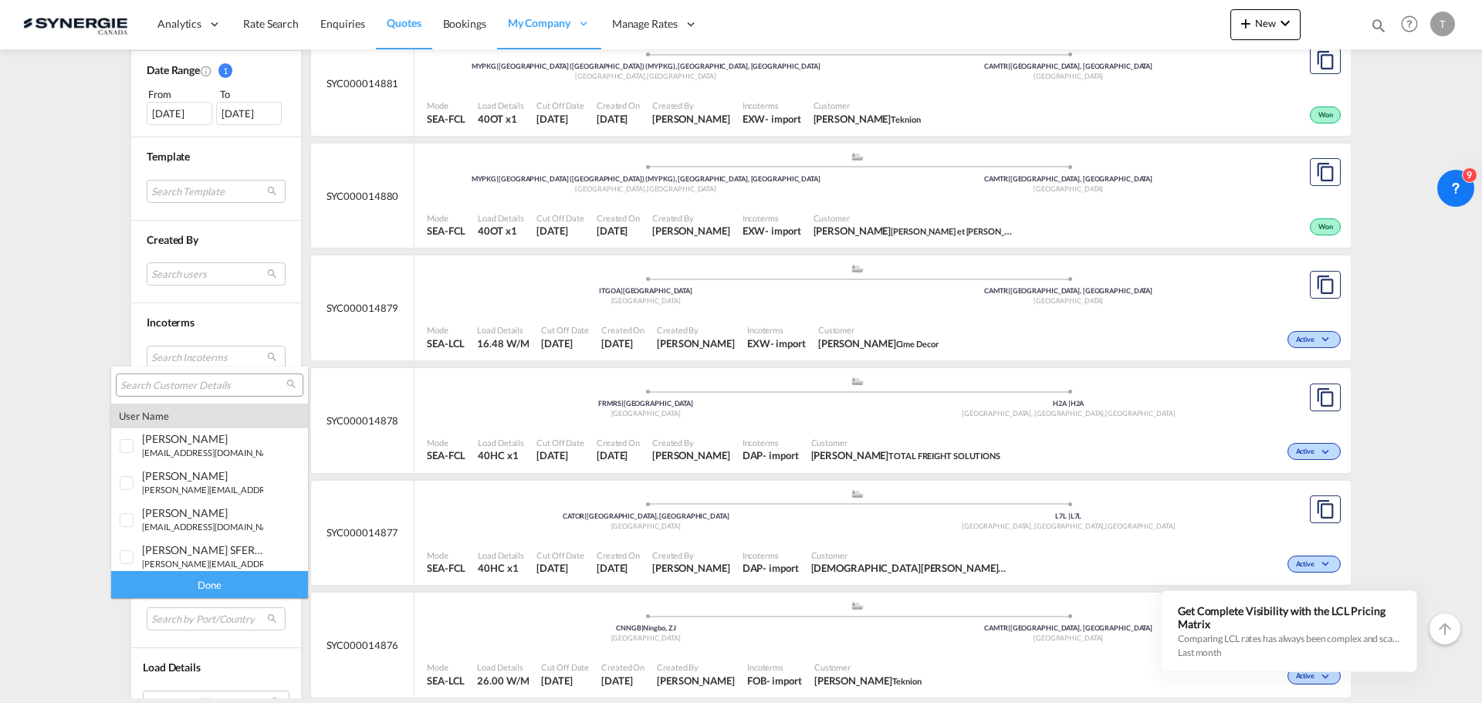
click at [164, 389] on input "search" at bounding box center [203, 386] width 166 height 14
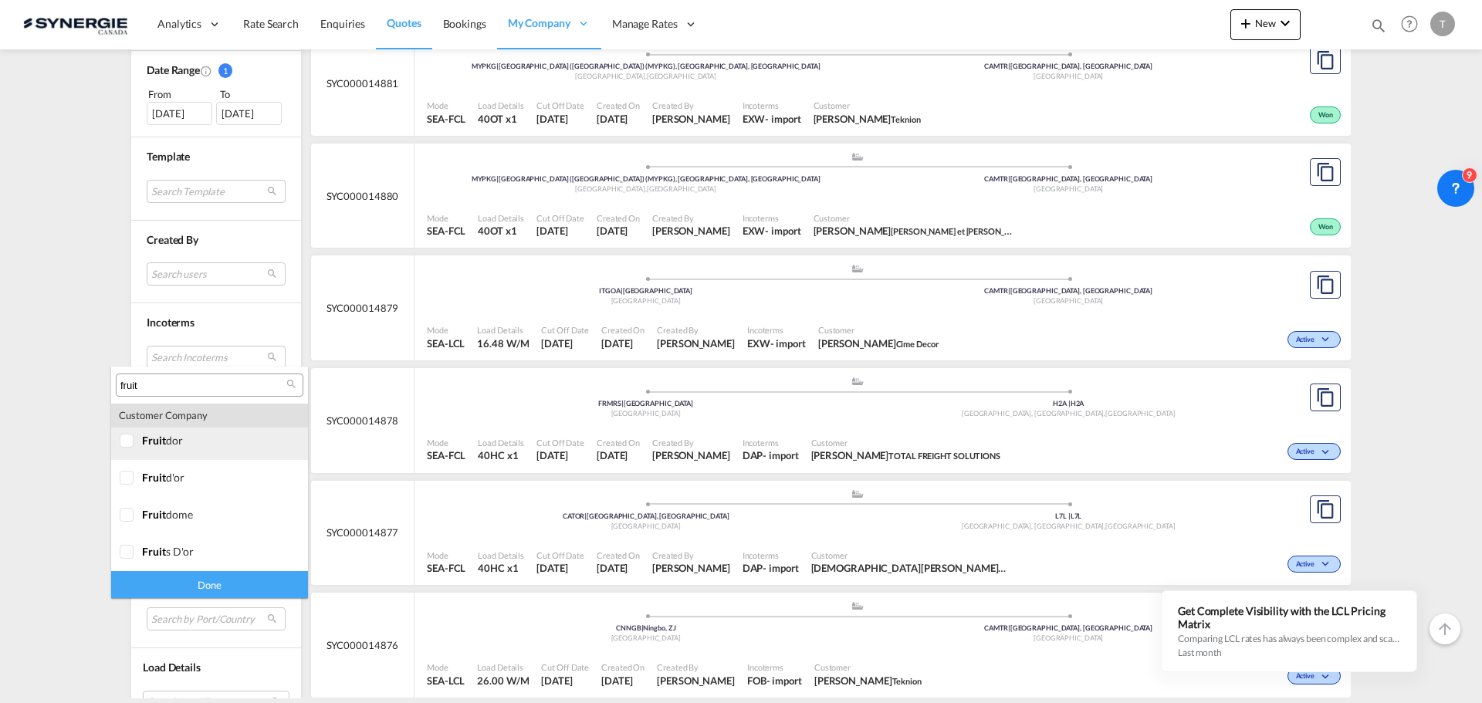
type input "fruit"
click at [123, 439] on div at bounding box center [127, 441] width 15 height 15
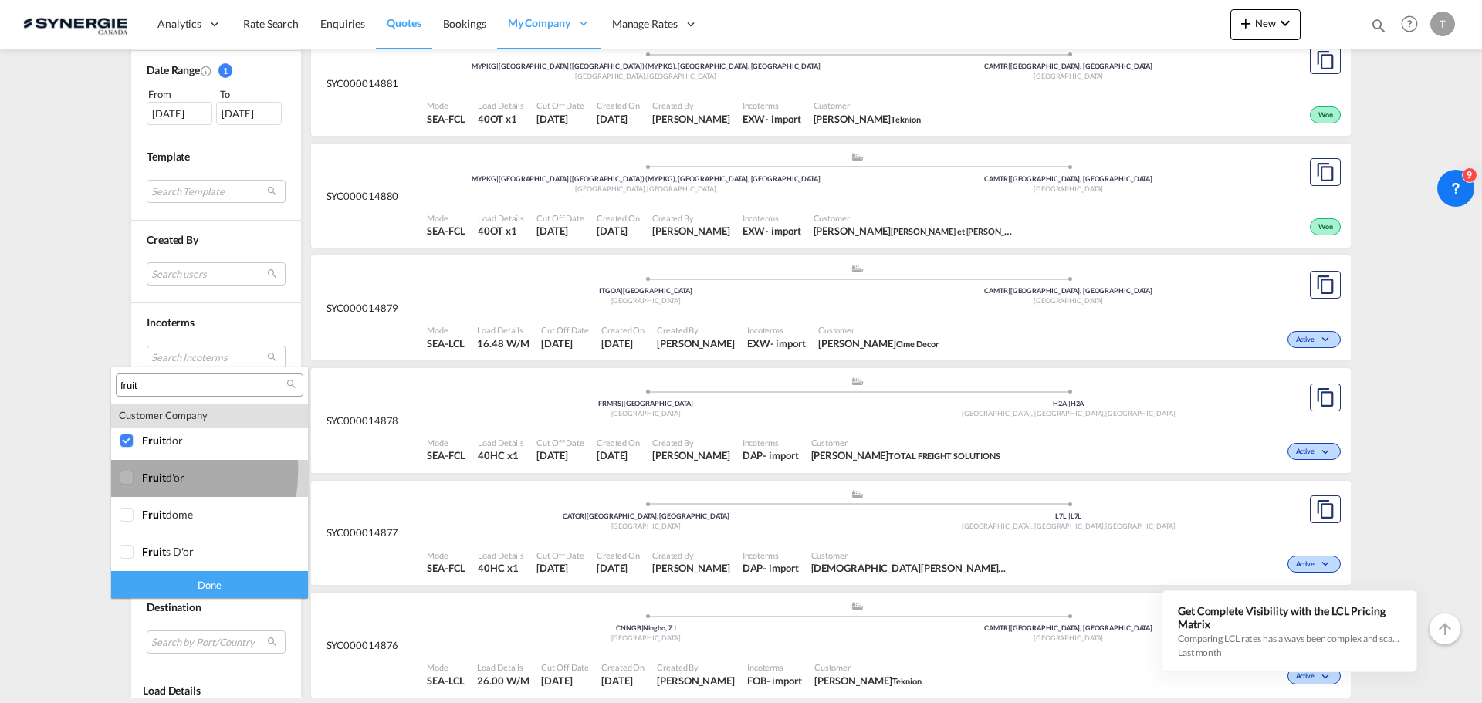
click at [127, 471] on div at bounding box center [127, 478] width 15 height 15
click at [131, 550] on div at bounding box center [127, 552] width 15 height 15
click at [205, 595] on div "Done" at bounding box center [209, 584] width 197 height 27
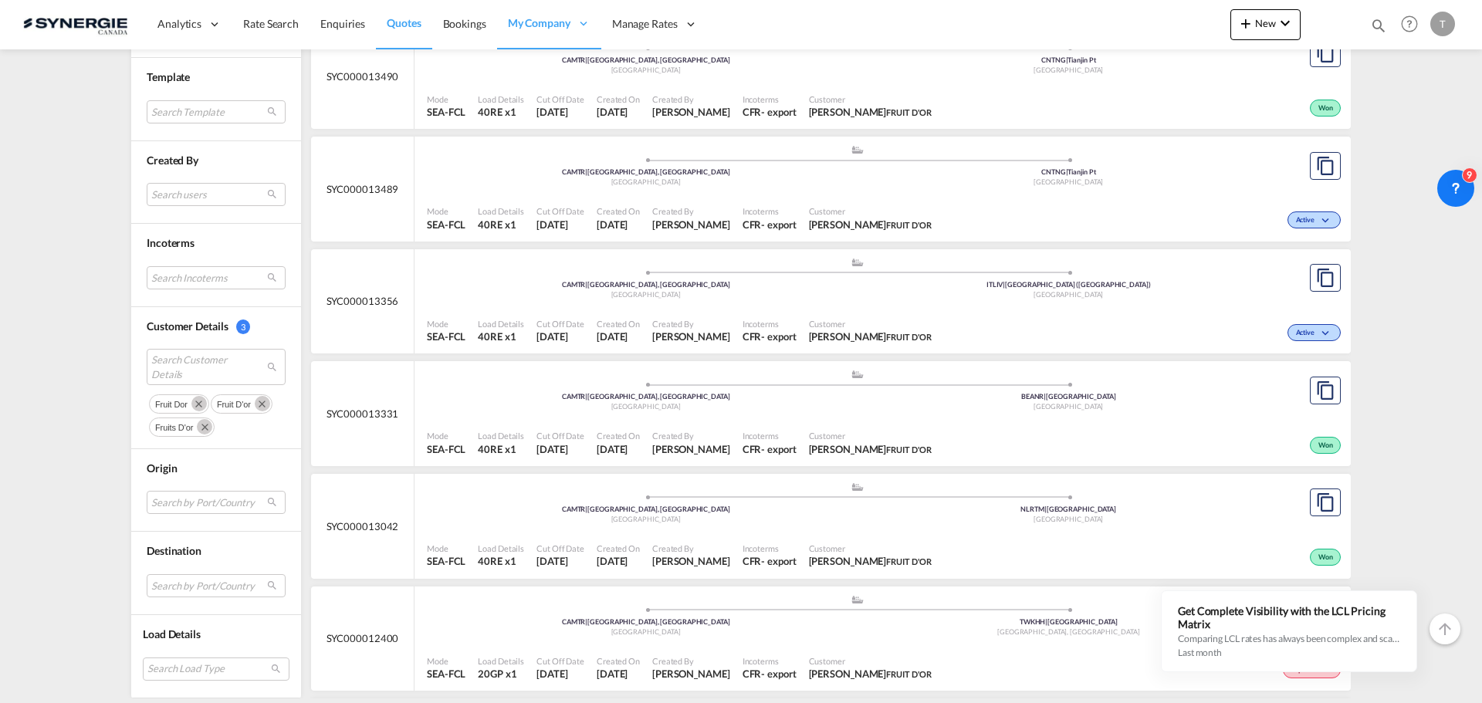
scroll to position [926, 0]
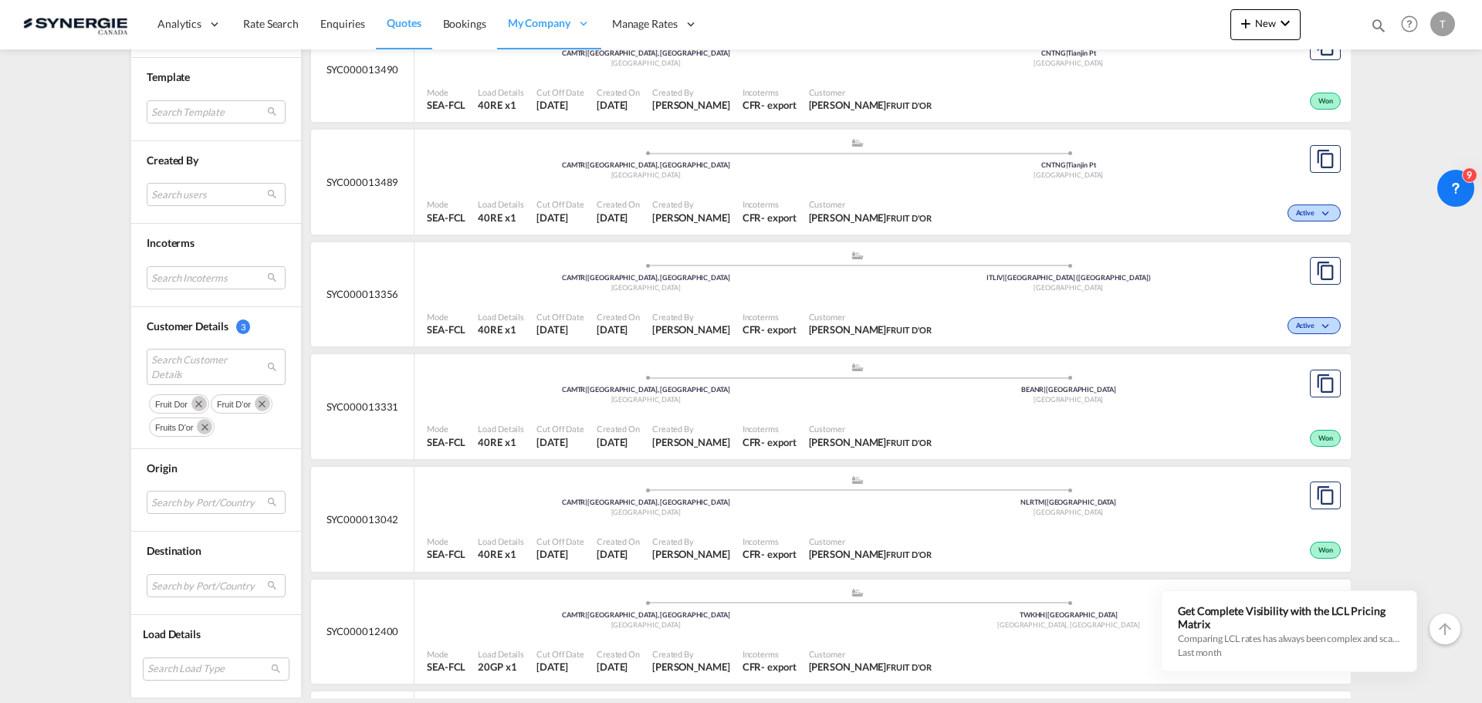
click at [541, 414] on div "Mode SEA-FCL Load Details 40RE x1 Cut Off Date 17 Jul 2025 Created On 17 Jul 20…" at bounding box center [882, 436] width 936 height 46
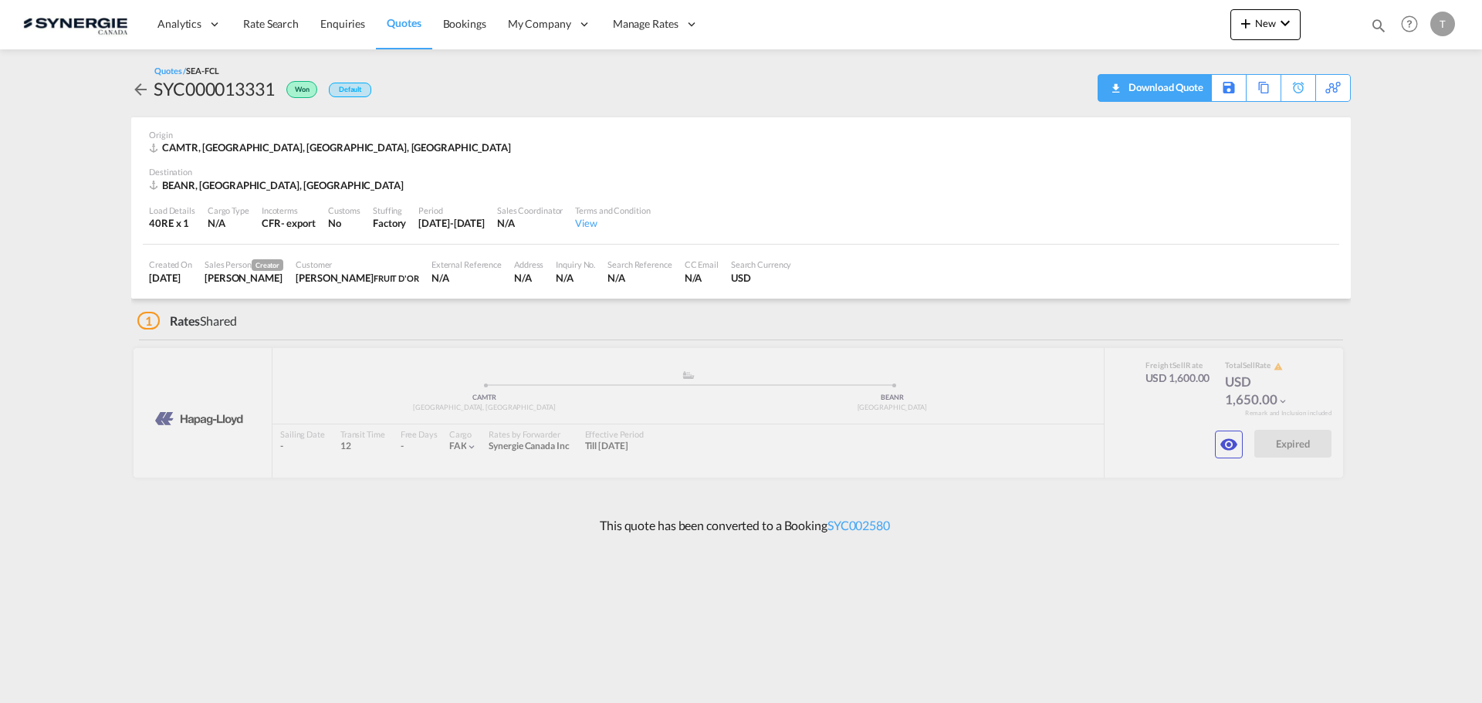
click at [1118, 87] on md-icon "icon-download" at bounding box center [1115, 83] width 19 height 12
click at [1230, 451] on md-icon "icon-eye" at bounding box center [1228, 444] width 19 height 19
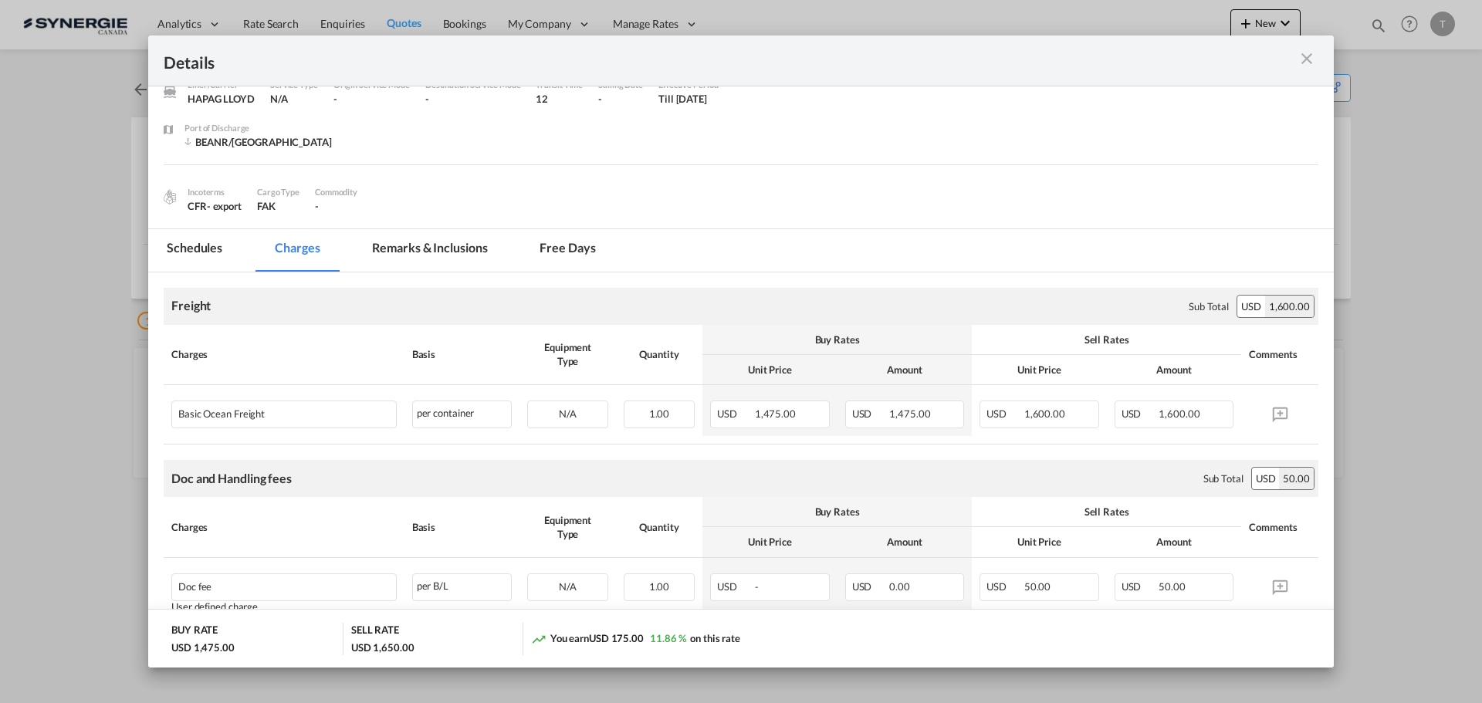
scroll to position [134, 0]
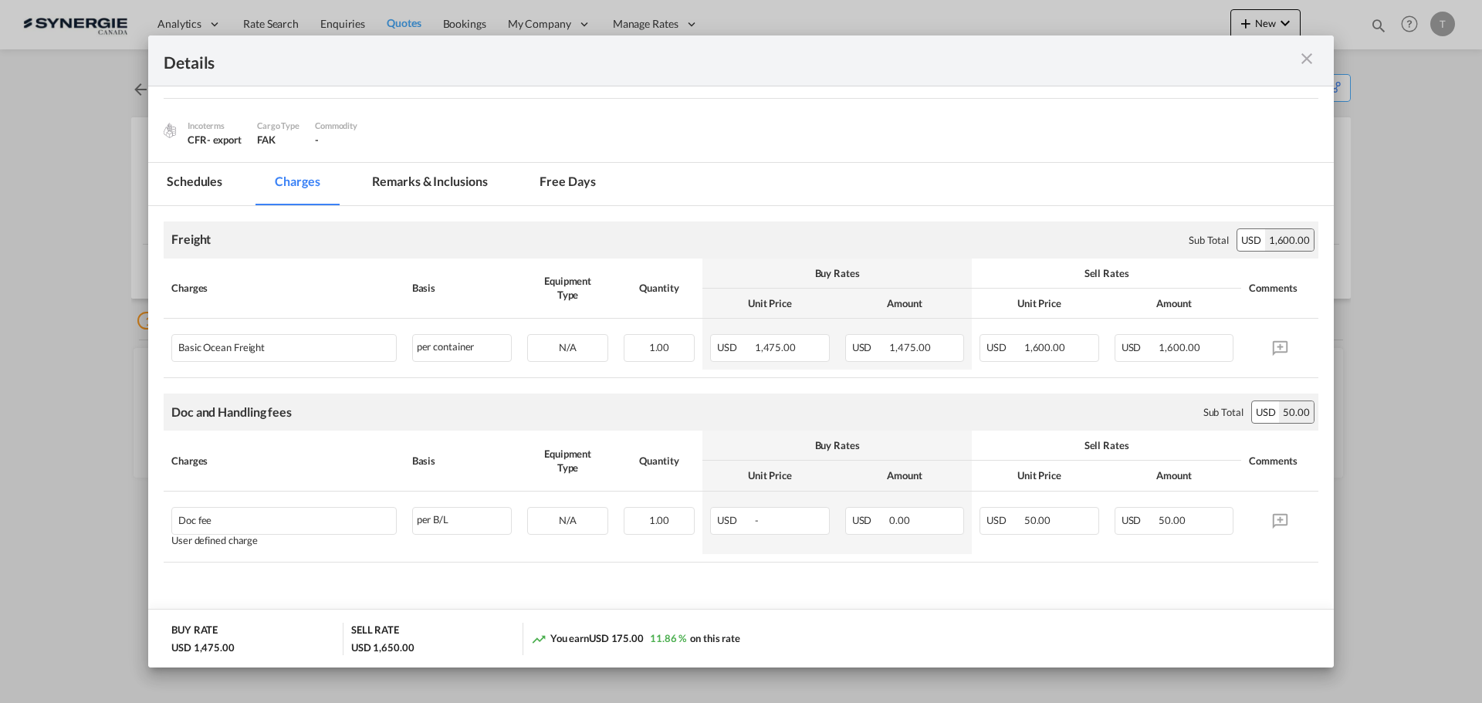
click at [438, 161] on div "Port of Loading CAMTR/Montreal, QC Liner/Carrier HAPAG LLOYD Service Type N/A O…" at bounding box center [741, 57] width 1186 height 209
click at [431, 177] on md-tab-item "Remarks & Inclusions" at bounding box center [430, 184] width 152 height 42
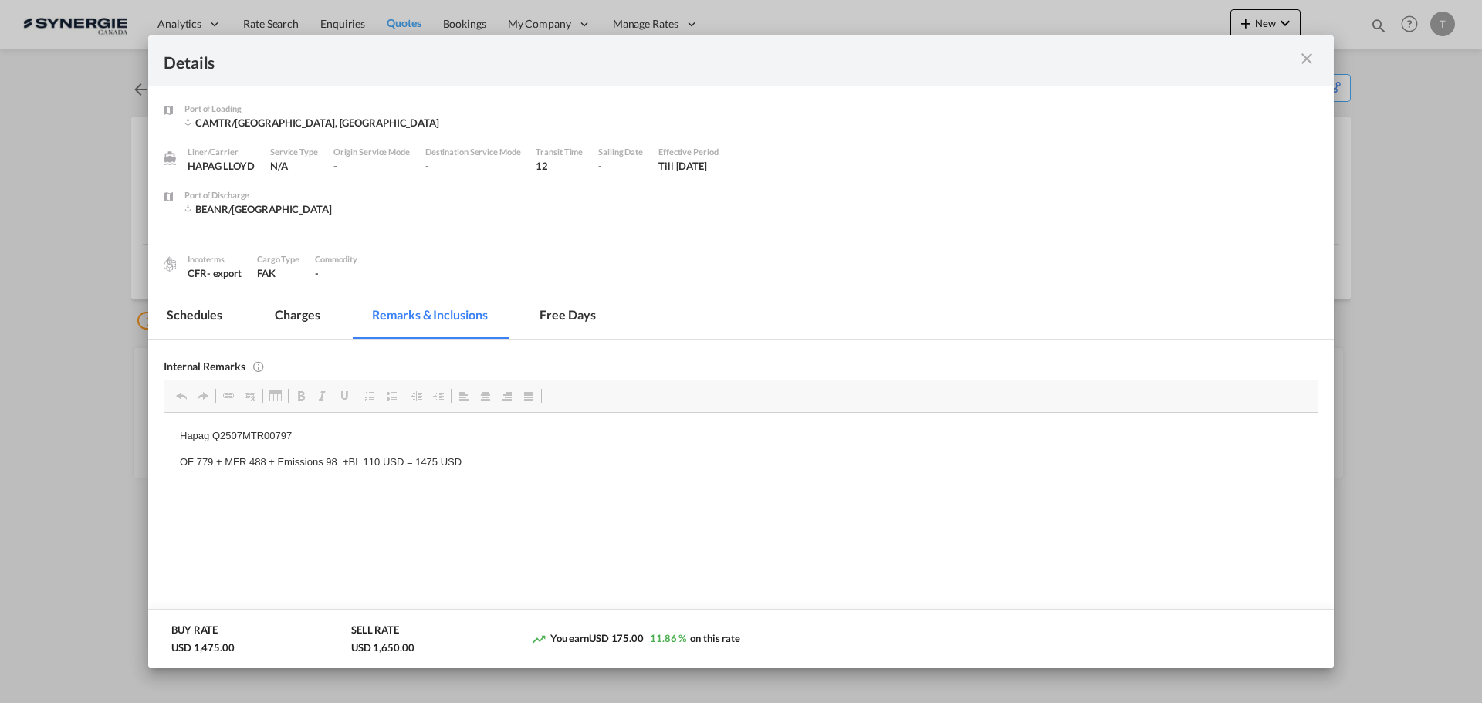
scroll to position [0, 0]
drag, startPoint x: 303, startPoint y: 430, endPoint x: 208, endPoint y: 429, distance: 95.7
drag, startPoint x: 225, startPoint y: 431, endPoint x: 316, endPoint y: 430, distance: 91.1
click at [316, 430] on p "Hapag Q2507MTR00797" at bounding box center [741, 436] width 1122 height 16
copy p "Q2507MTR00797"
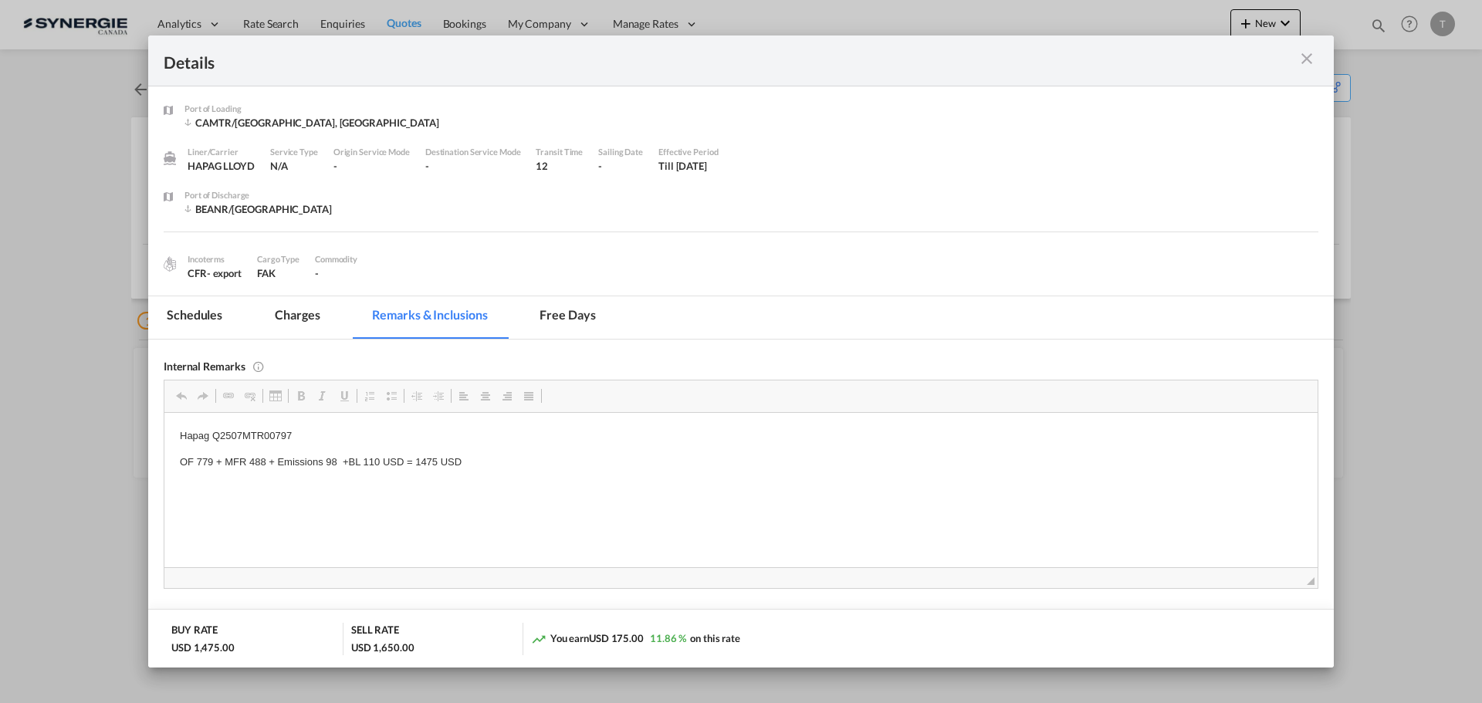
click at [215, 441] on p "Hapag Q2507MTR00797" at bounding box center [741, 436] width 1122 height 16
drag, startPoint x: 213, startPoint y: 431, endPoint x: 294, endPoint y: 431, distance: 81.0
click at [294, 431] on p "Hapag Q2507MTR00797" at bounding box center [741, 436] width 1122 height 16
click at [287, 449] on span "Copy" at bounding box center [300, 447] width 48 height 22
copy p "Q2507MTR00797"
